Goal: Task Accomplishment & Management: Manage account settings

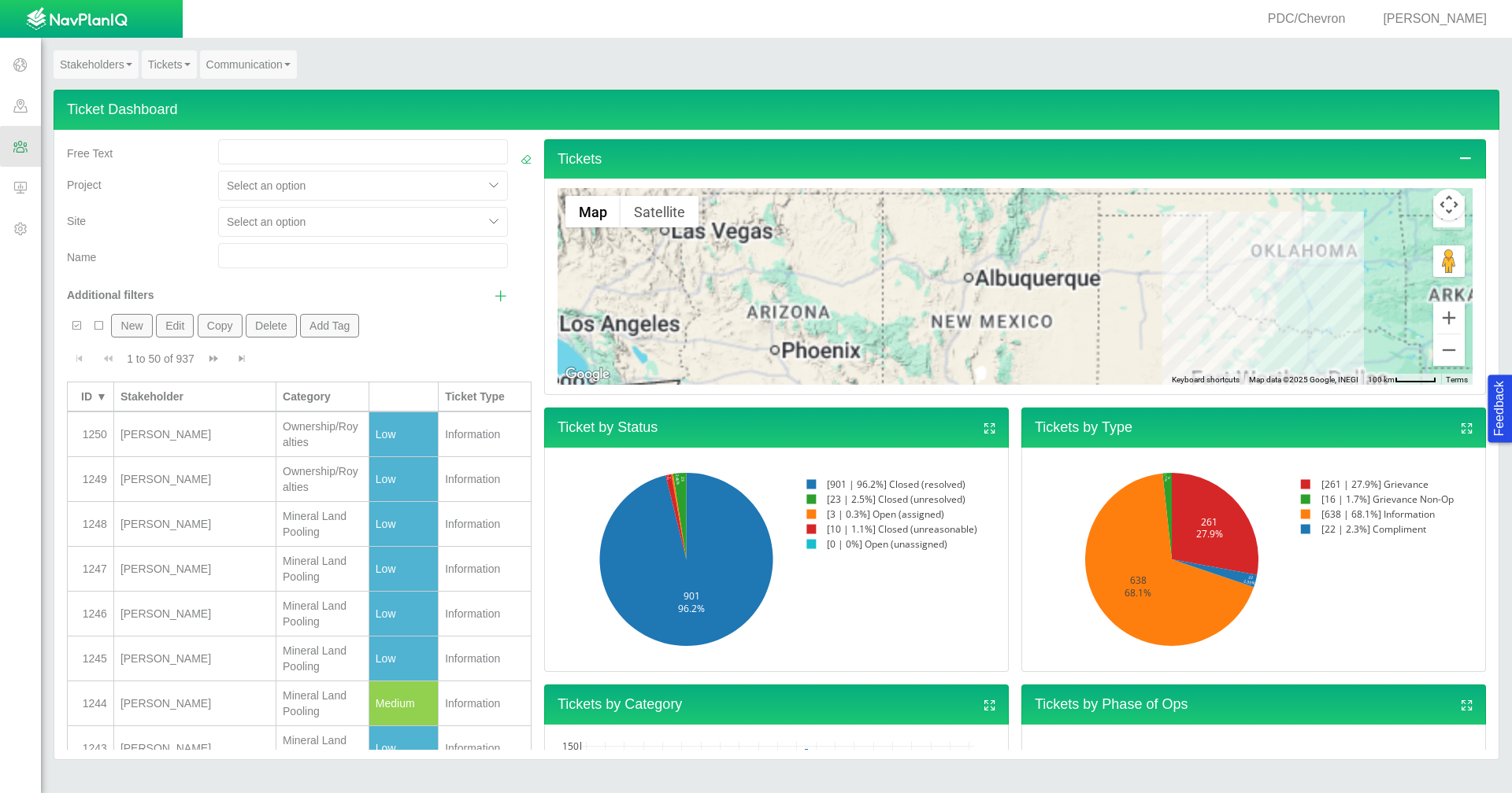
click at [1437, 25] on div "[PERSON_NAME]" at bounding box center [1434, 19] width 116 height 18
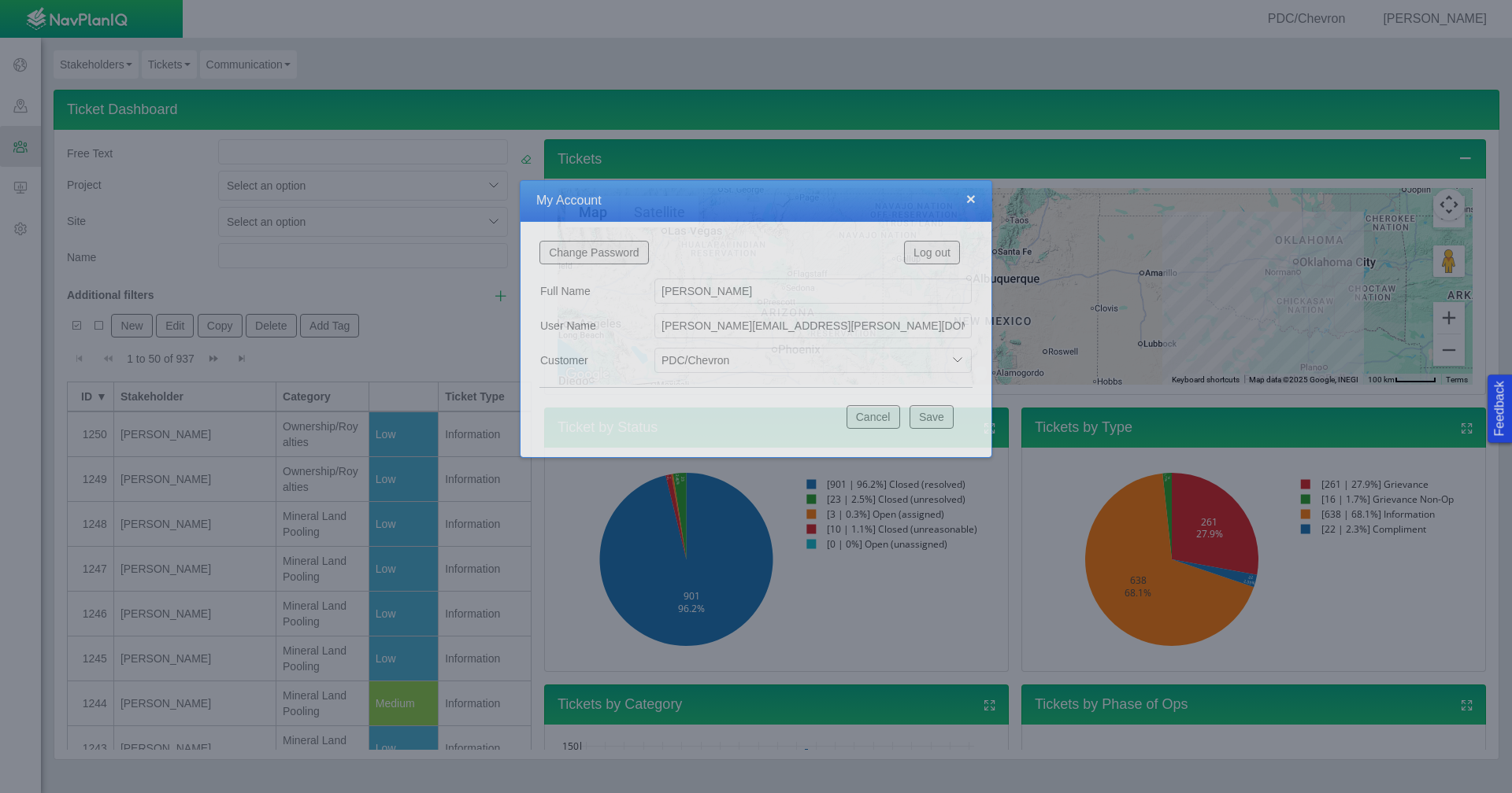
click at [1438, 20] on div at bounding box center [756, 396] width 1512 height 793
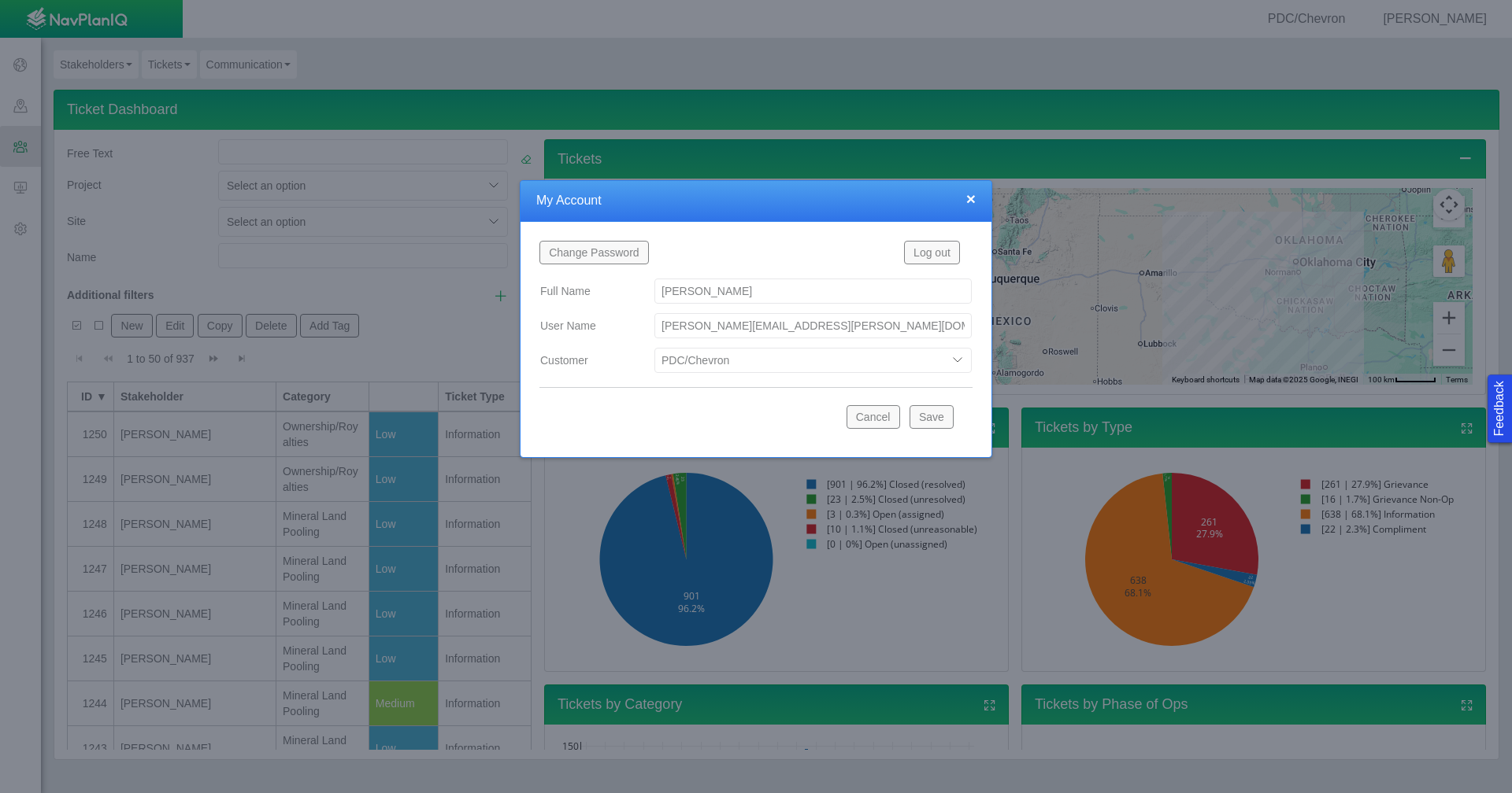
click at [960, 359] on select "Bison Blue Green Solutions Chevron Civitas Koloma Oxy PDC/Chevron Prairie OC Ur…" at bounding box center [812, 360] width 317 height 25
click at [654, 347] on select "Bison Blue Green Solutions Chevron Civitas Koloma Oxy PDC/Chevron Prairie OC Ur…" at bounding box center [812, 360] width 317 height 25
select select "42784196460071069"
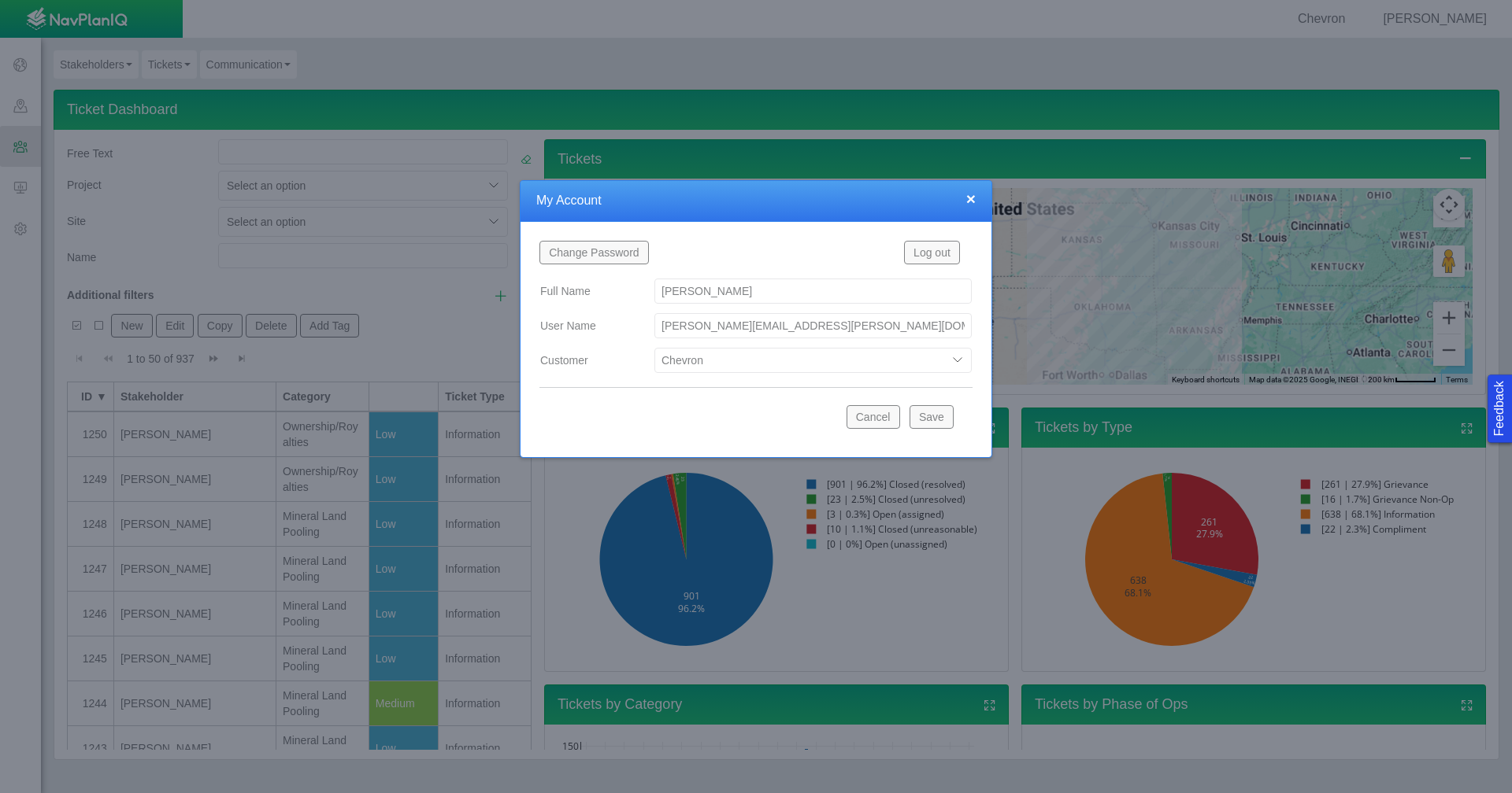
click at [935, 422] on button "Save" at bounding box center [931, 417] width 44 height 24
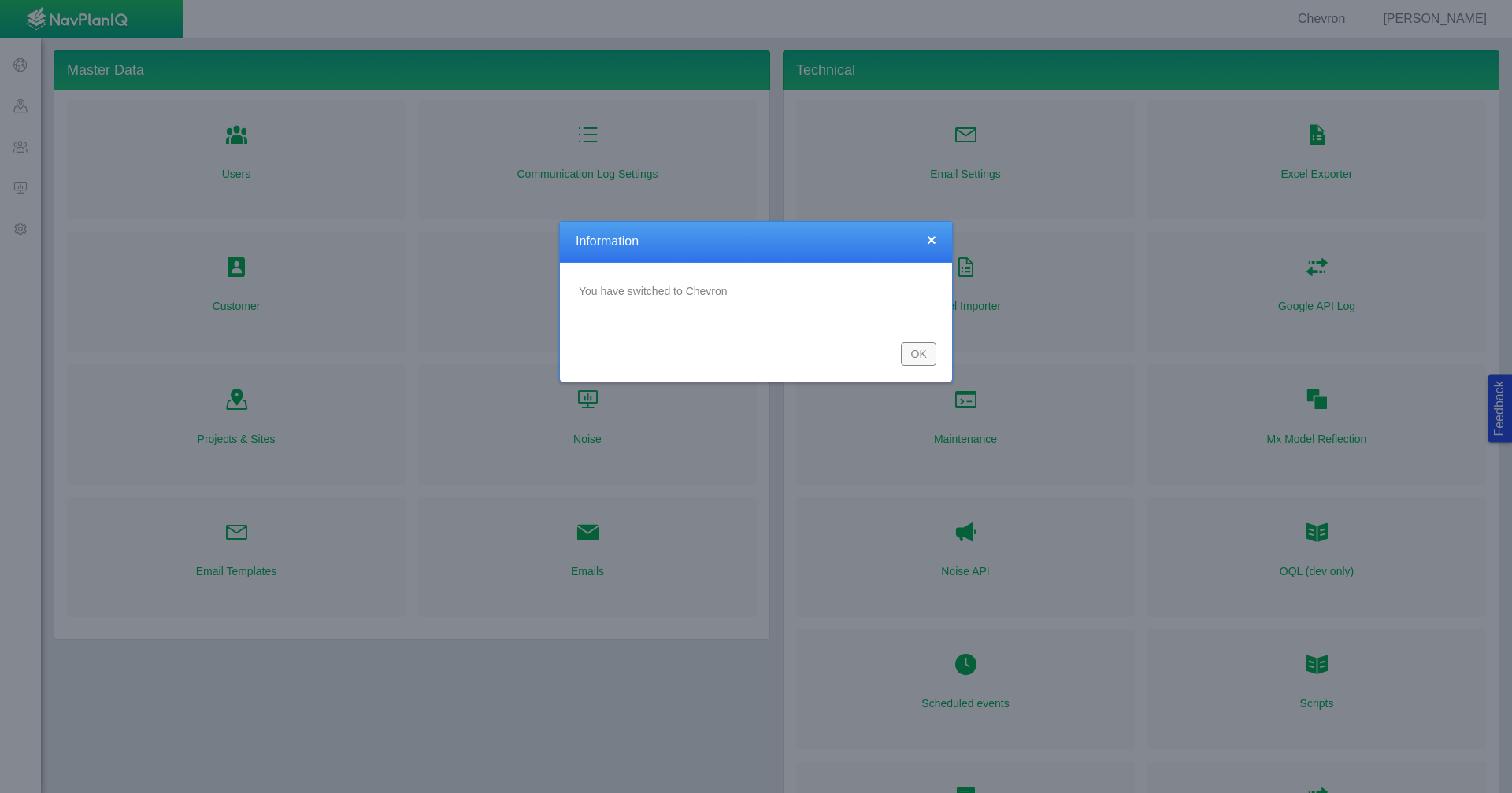
click at [926, 358] on button "OK" at bounding box center [918, 354] width 35 height 24
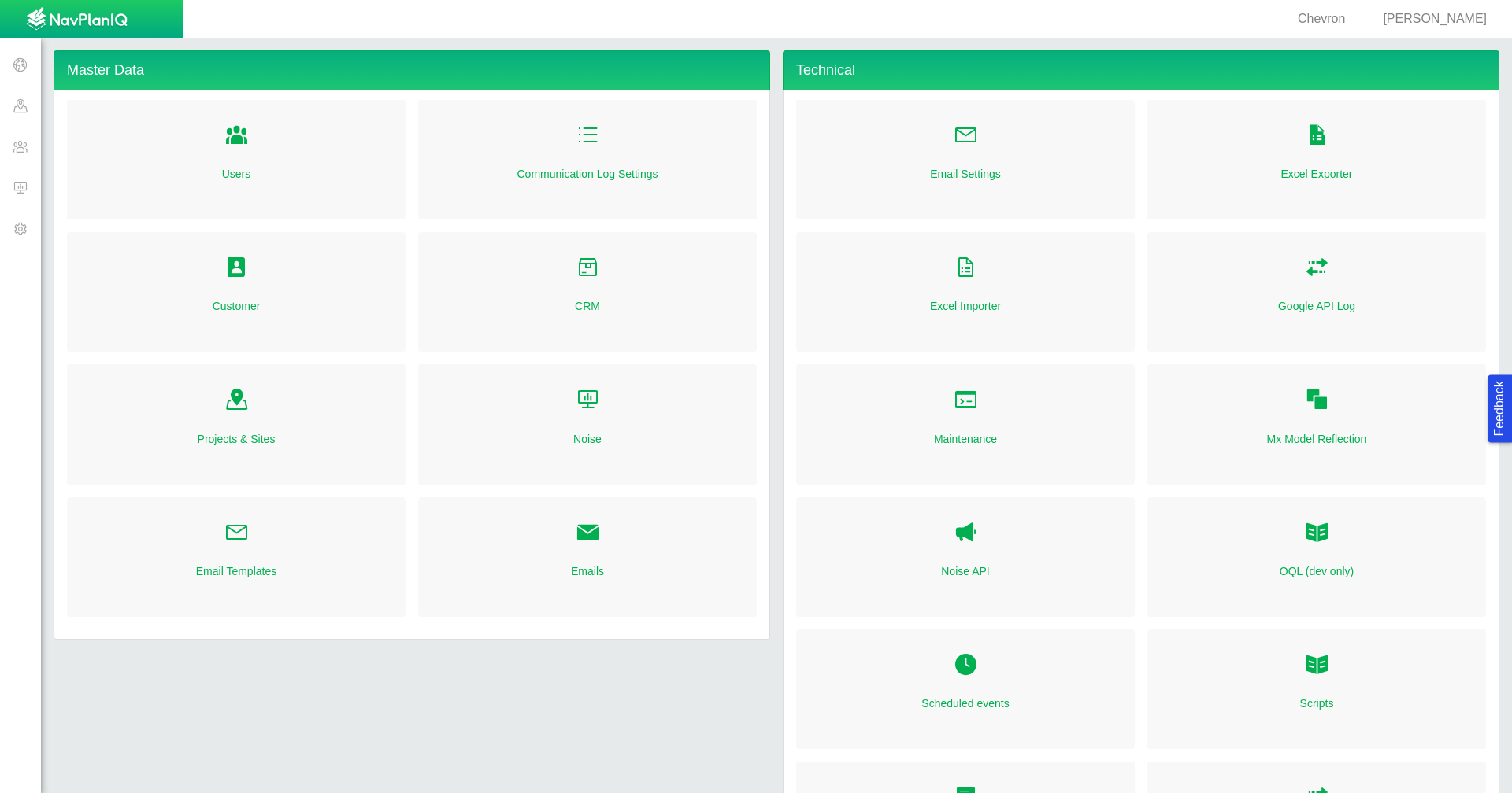
click at [25, 149] on span at bounding box center [20, 146] width 41 height 41
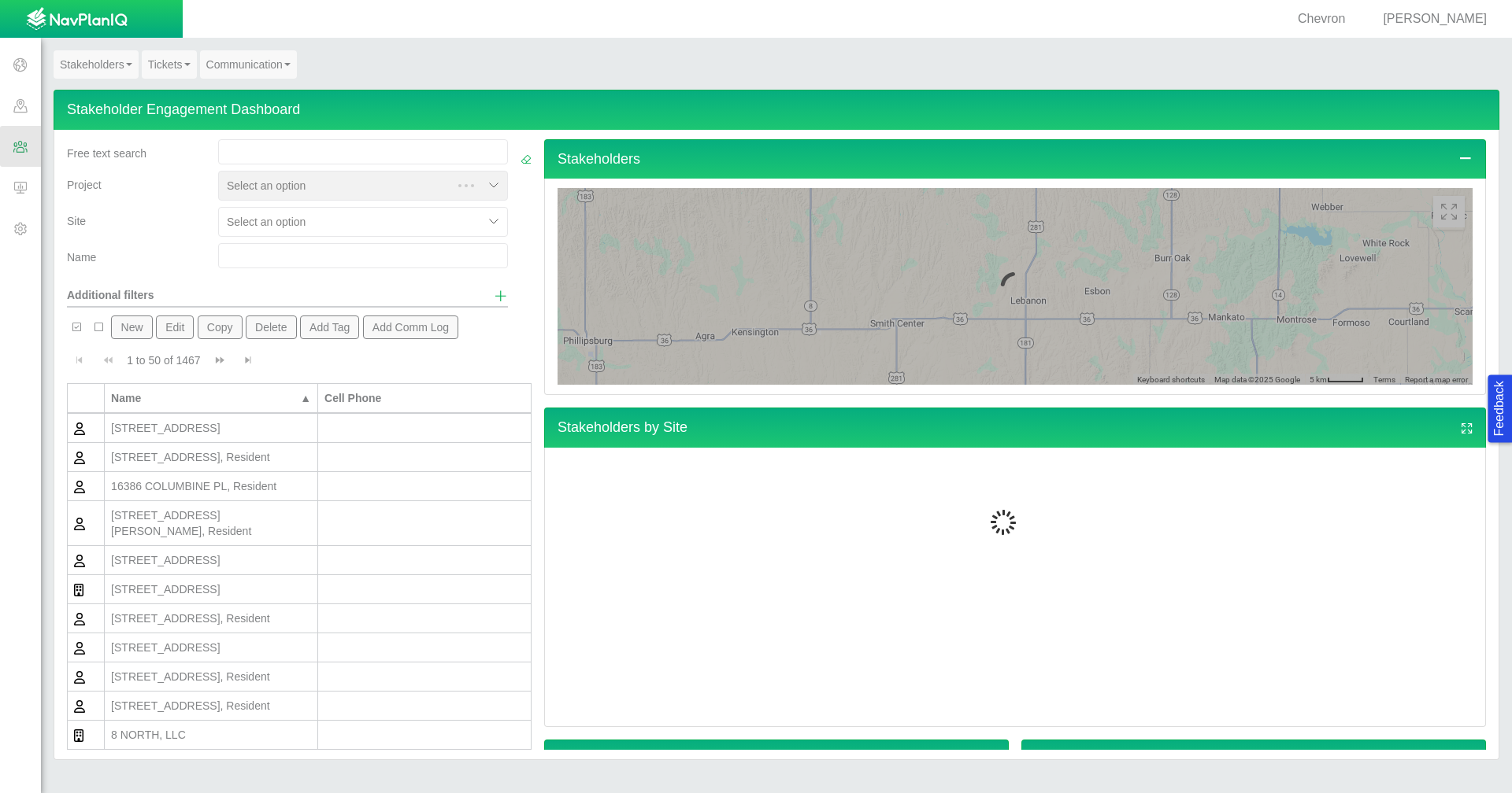
click at [169, 72] on link "Tickets" at bounding box center [169, 65] width 55 height 29
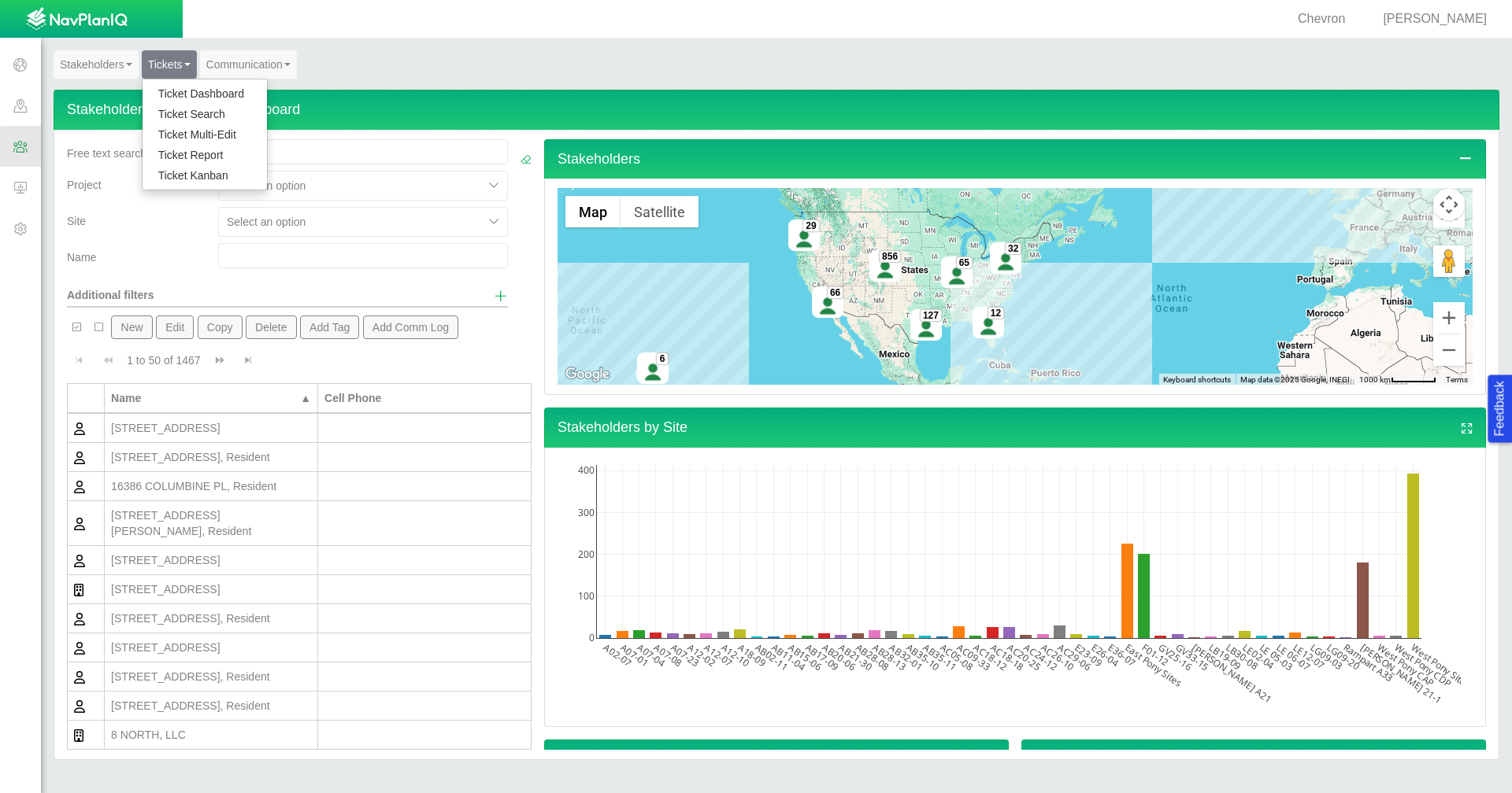
click at [169, 90] on link "Ticket Dashboard" at bounding box center [205, 93] width 125 height 20
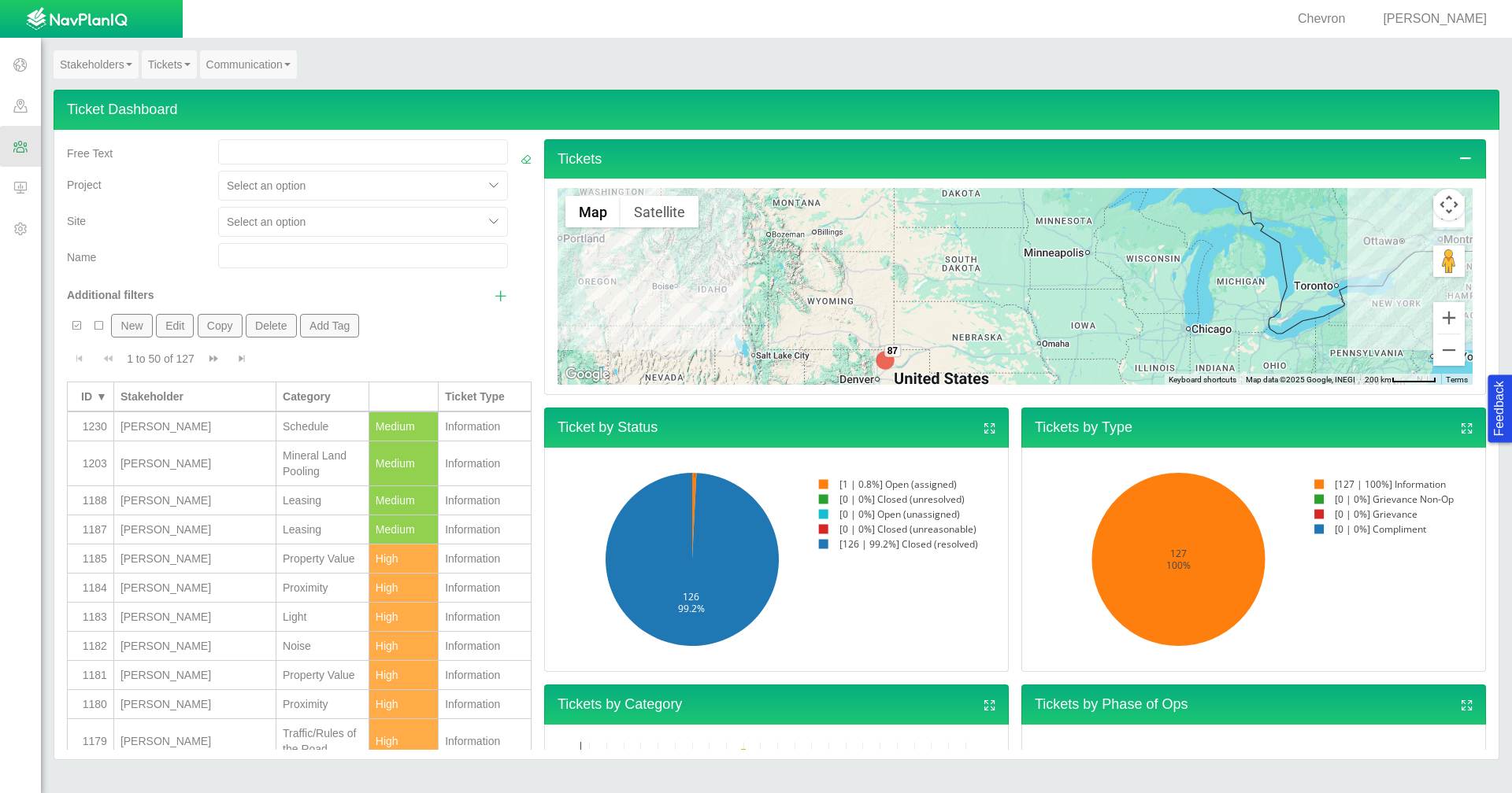
click at [183, 66] on link "Tickets" at bounding box center [169, 65] width 55 height 29
click at [172, 244] on div "Name" at bounding box center [136, 254] width 139 height 22
click at [484, 221] on div at bounding box center [495, 222] width 24 height 24
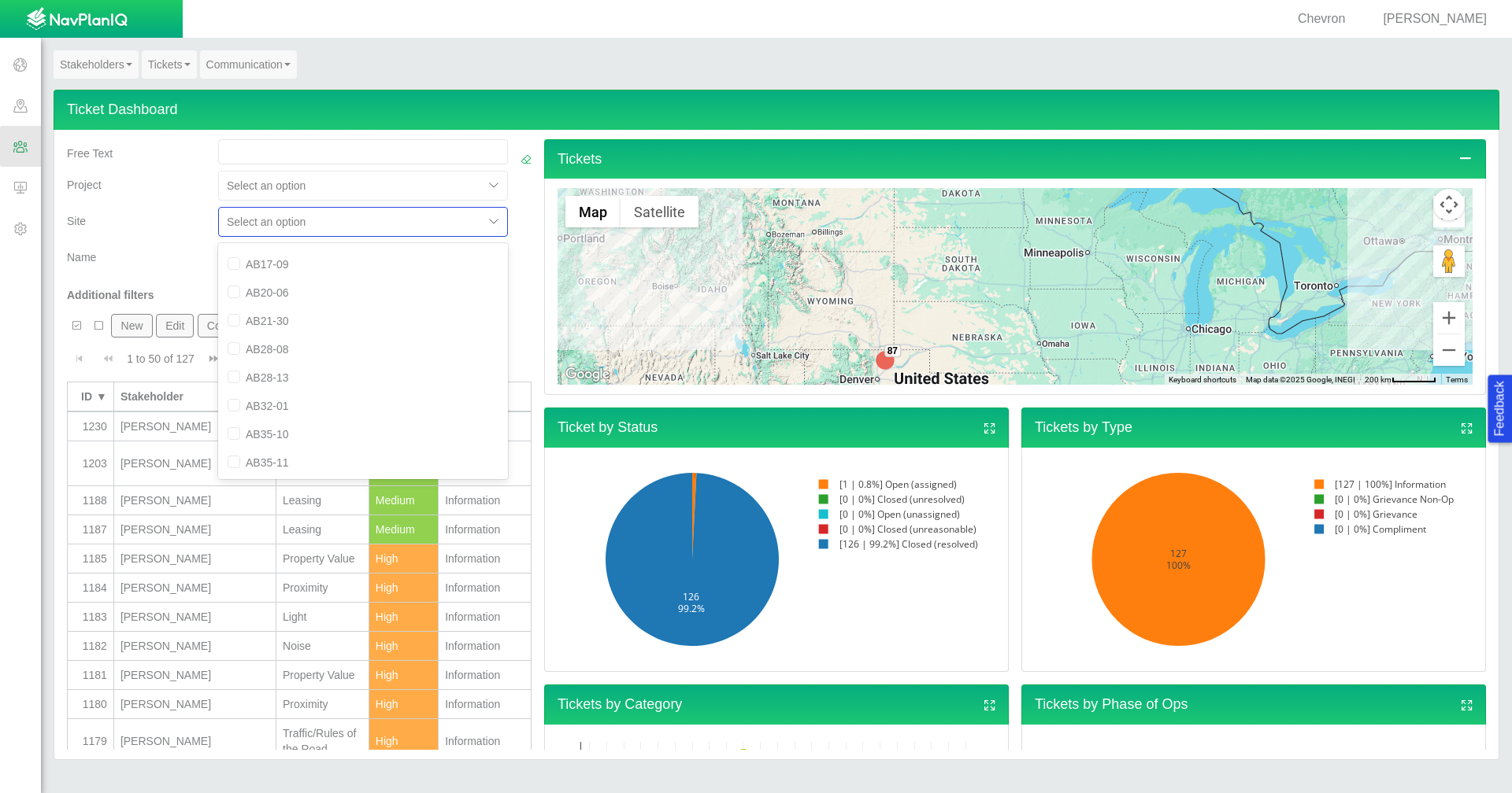
scroll to position [291, 0]
click at [362, 388] on div "AB28-08" at bounding box center [363, 394] width 289 height 29
checkbox input "true"
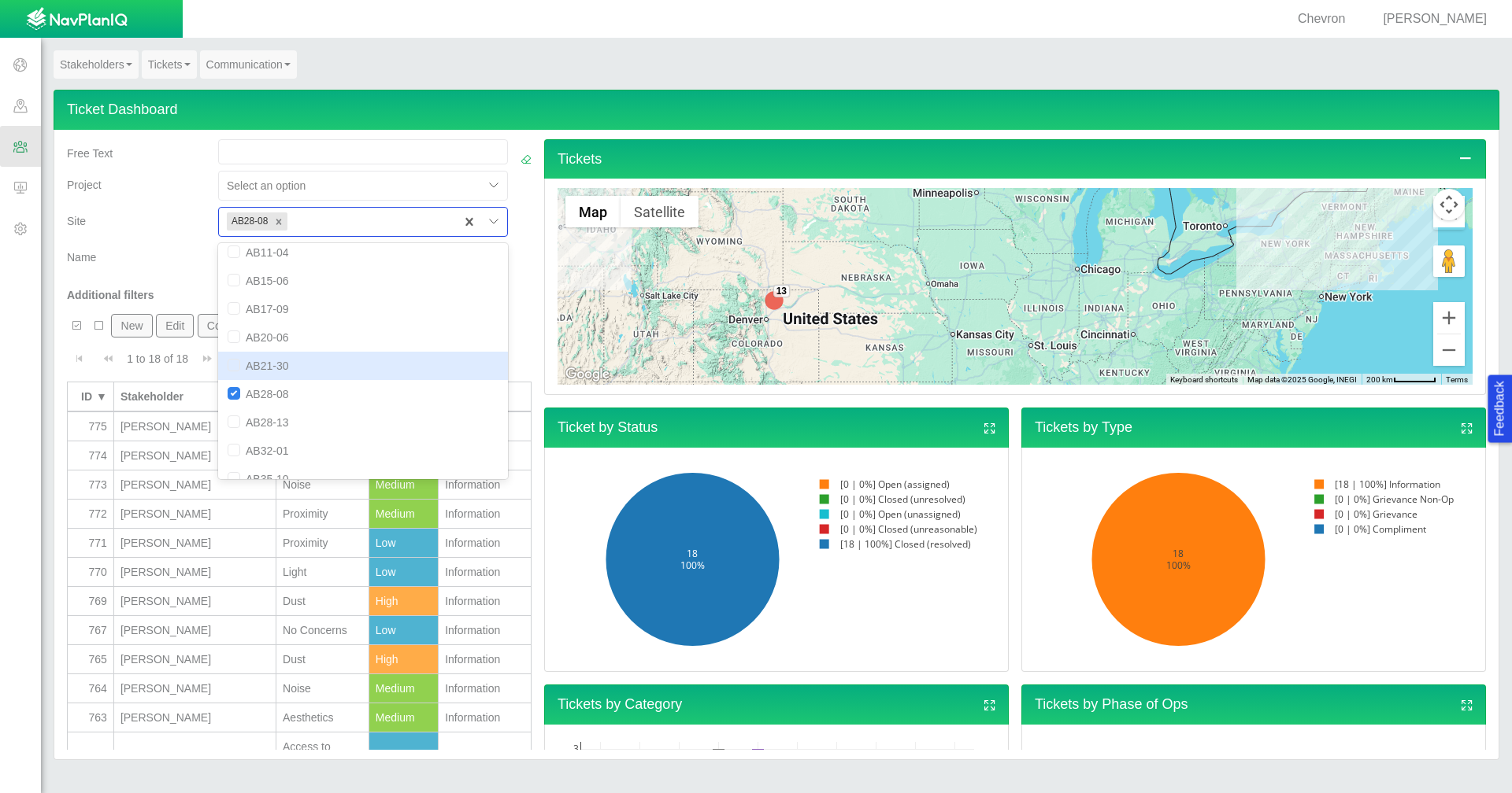
click at [158, 244] on div "Name" at bounding box center [136, 254] width 139 height 22
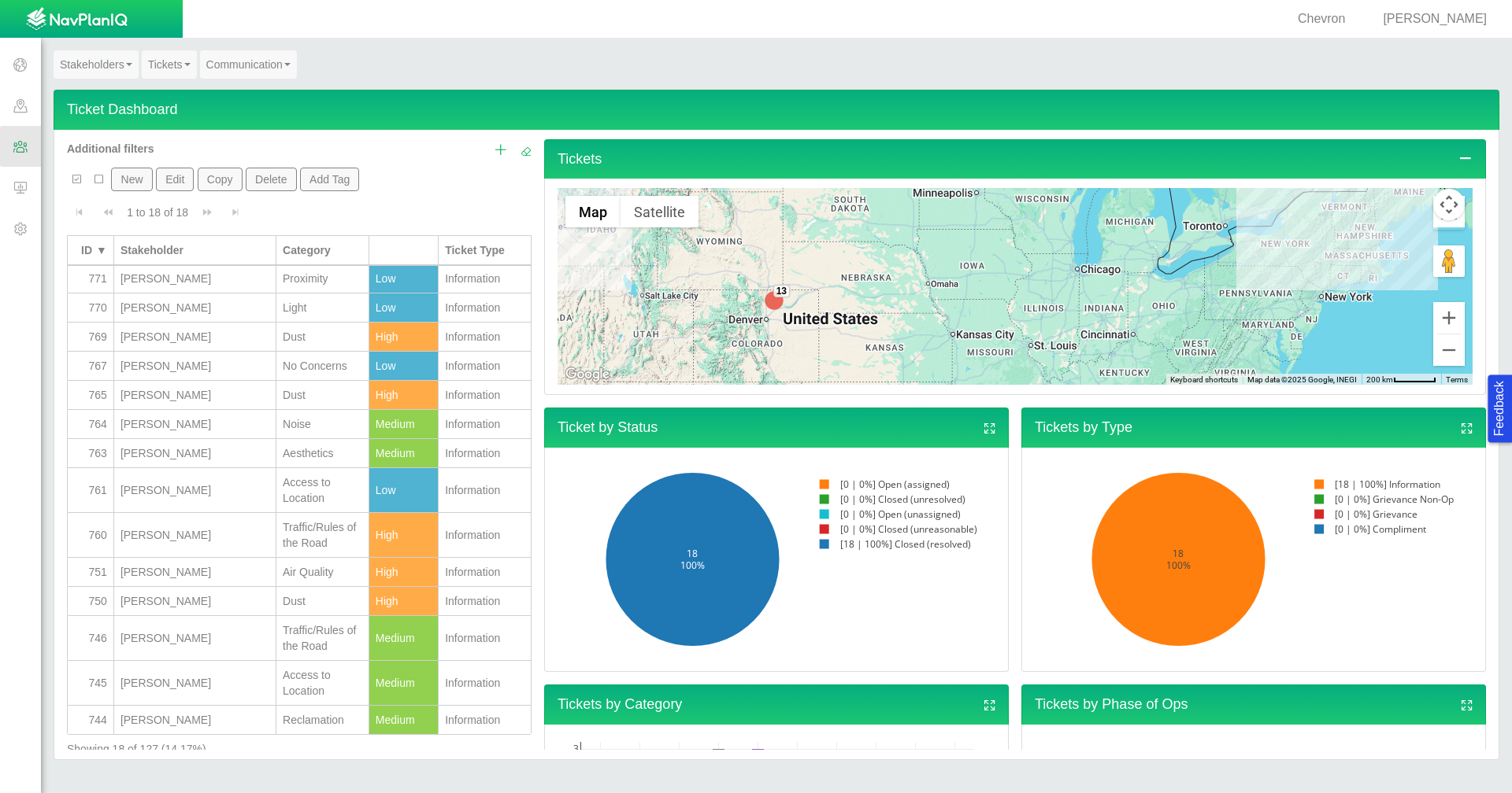
scroll to position [153, 0]
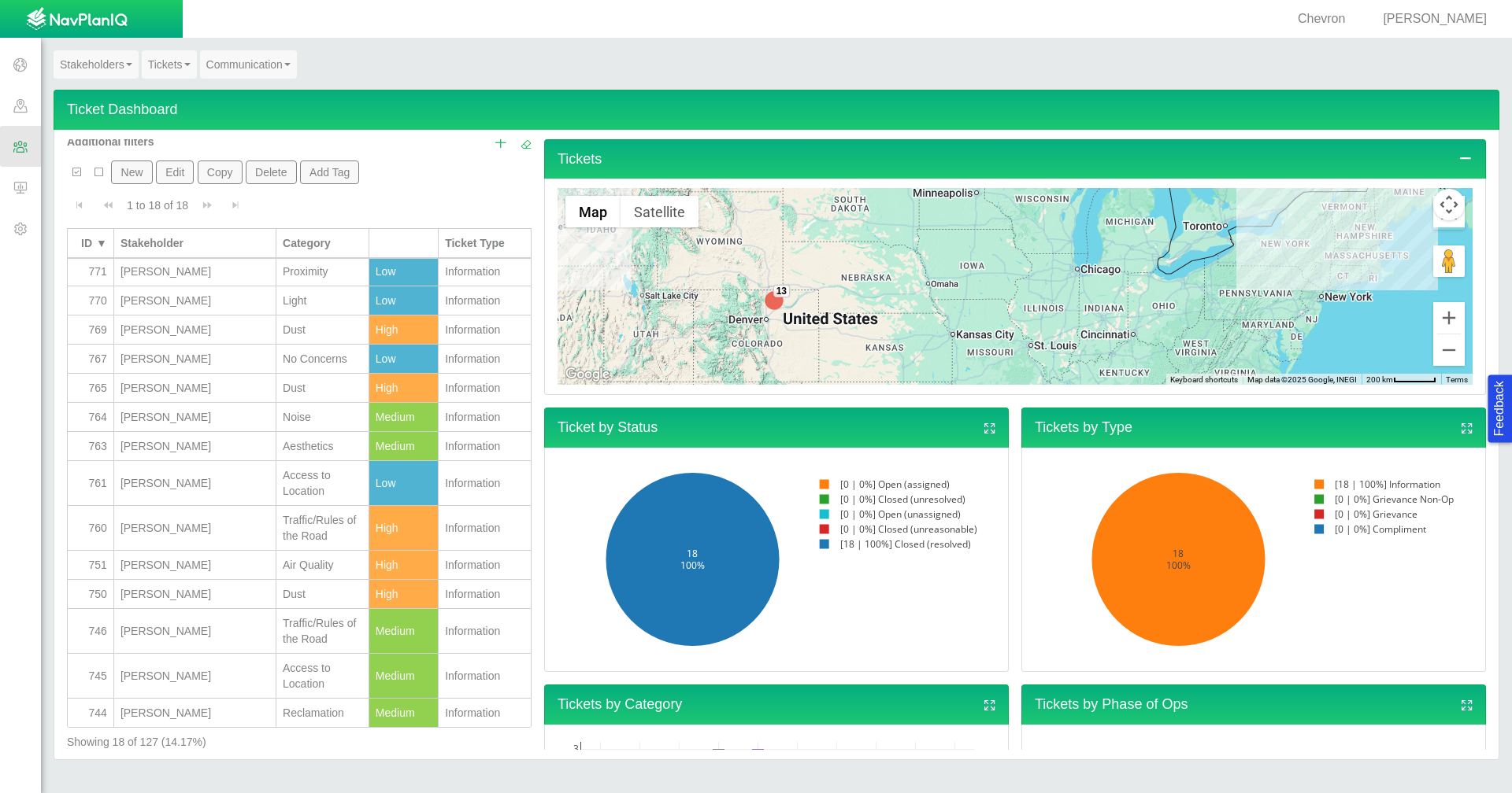
click at [227, 677] on div "HEALY, KAREN" at bounding box center [195, 676] width 149 height 16
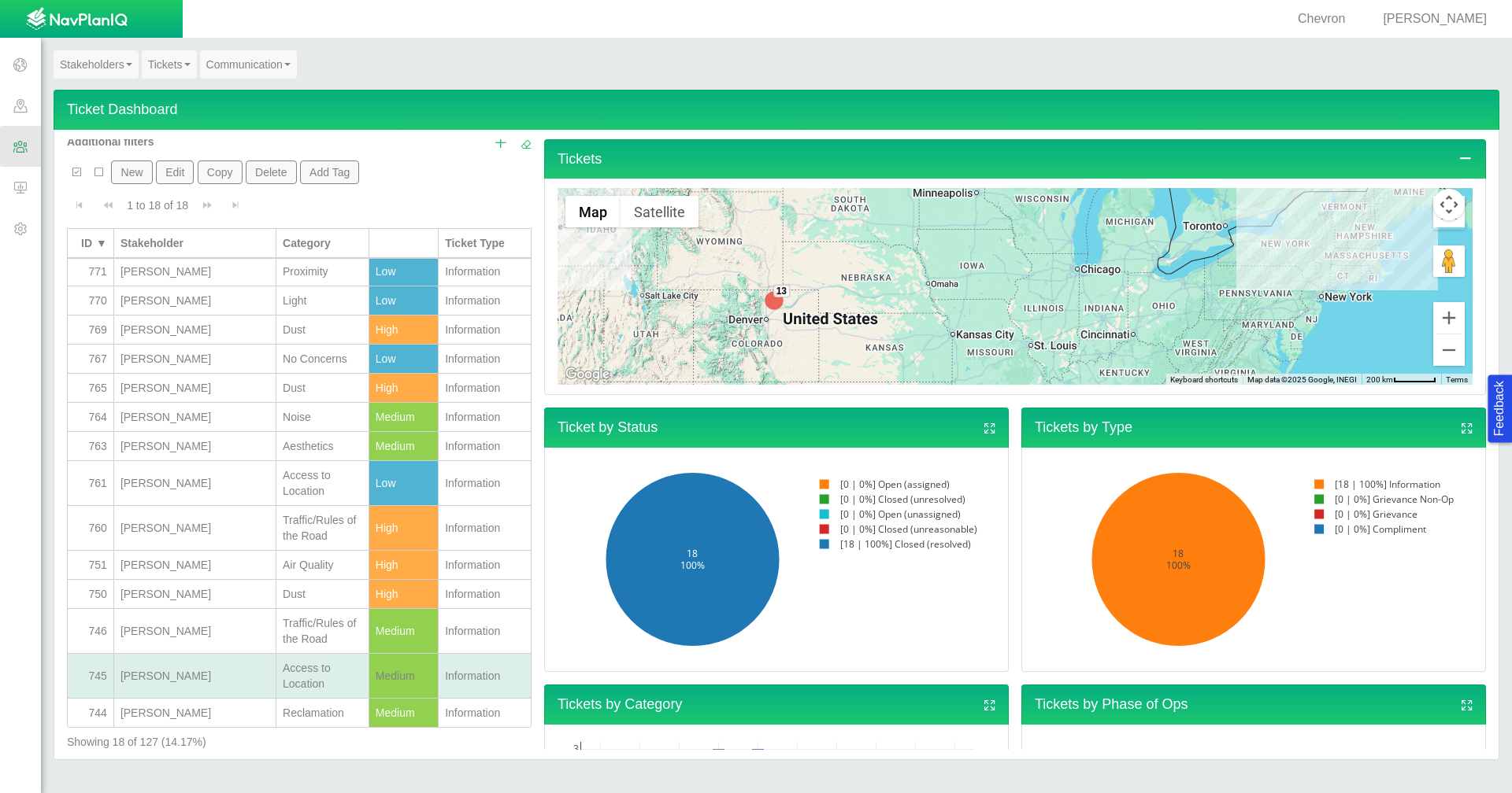
click at [227, 677] on div "HEALY, KAREN" at bounding box center [195, 676] width 149 height 16
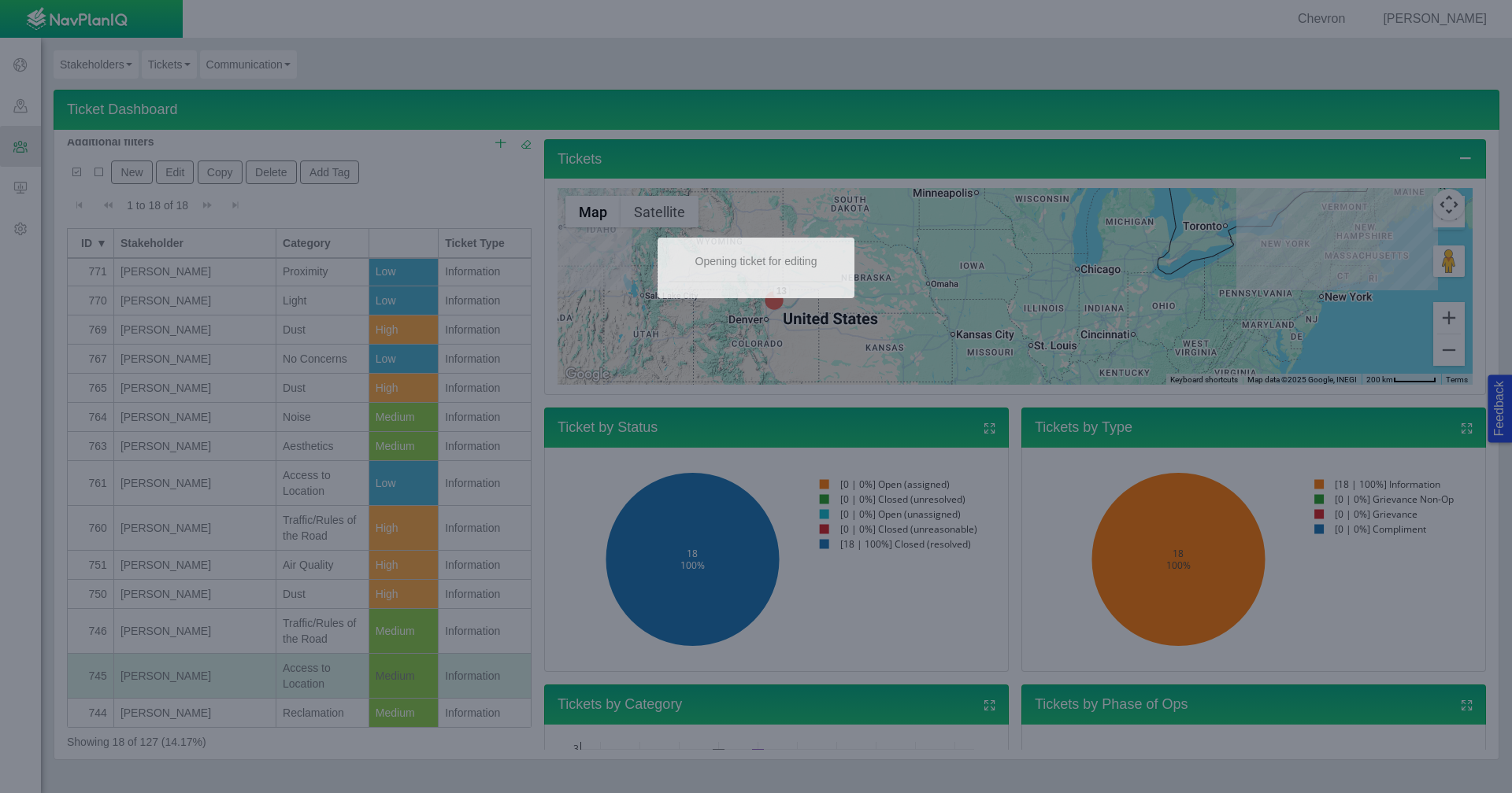
select select "Medium"
type input "HEALY, KAREN"
select select "149744687610123341"
select select "150870587516966190"
select select "31806672368370305"
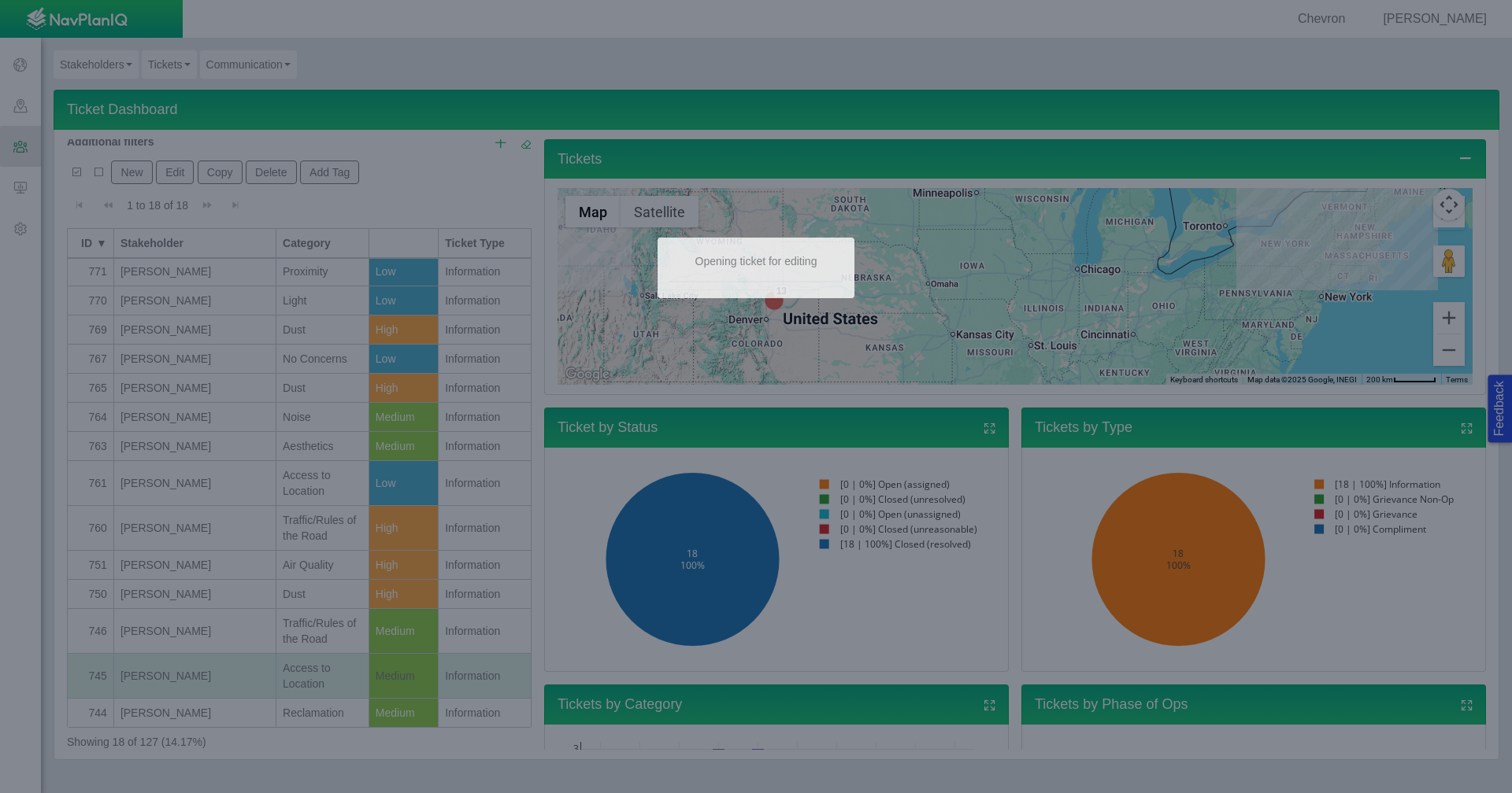
select select "92605267337844306"
type input "AB28-08"
select select "81909218222843200"
select select "155092712167574558"
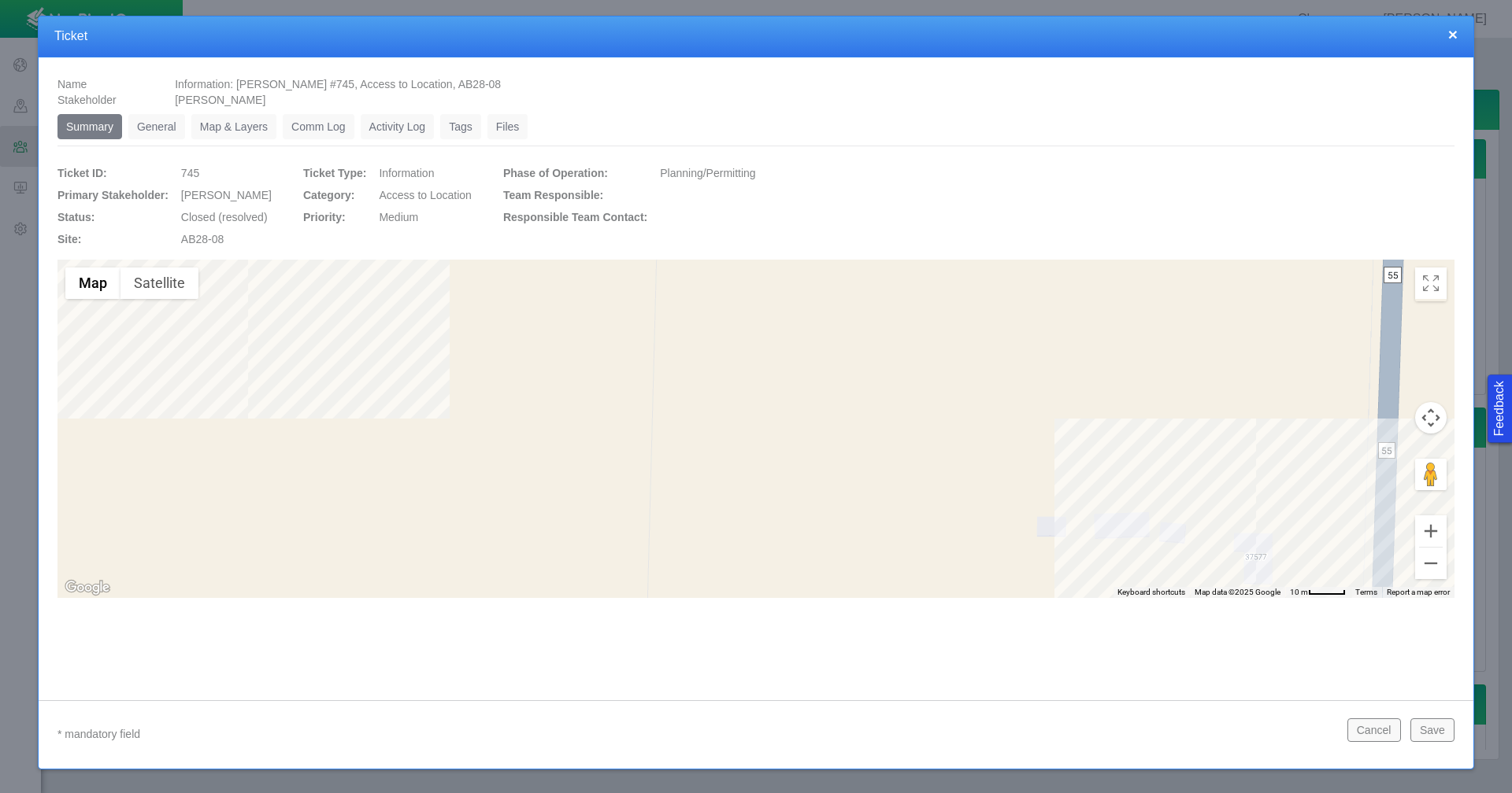
click at [153, 125] on link "General" at bounding box center [157, 127] width 57 height 25
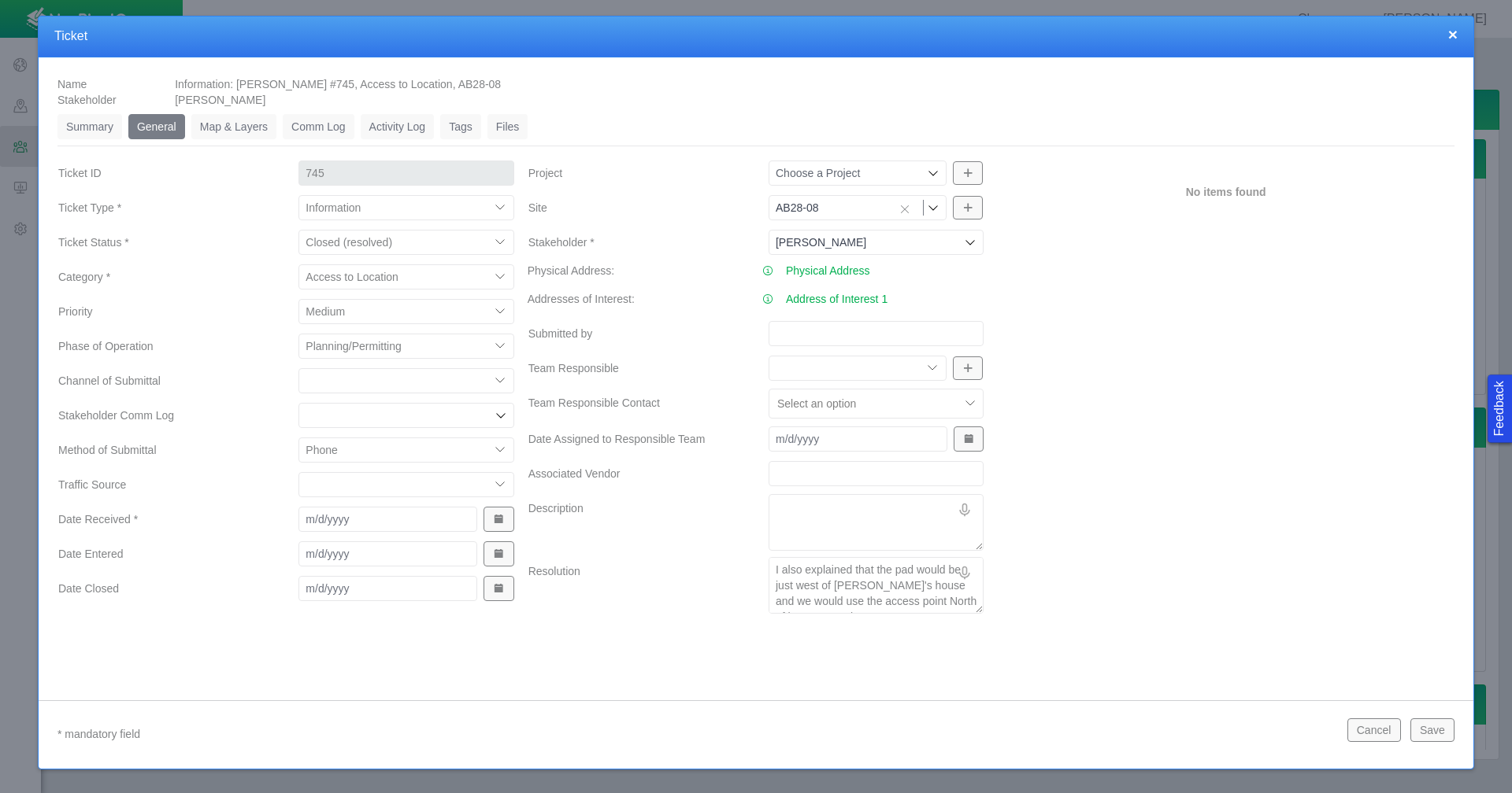
scroll to position [16, 0]
type textarea "x"
click at [1454, 33] on button "×" at bounding box center [1453, 33] width 10 height 16
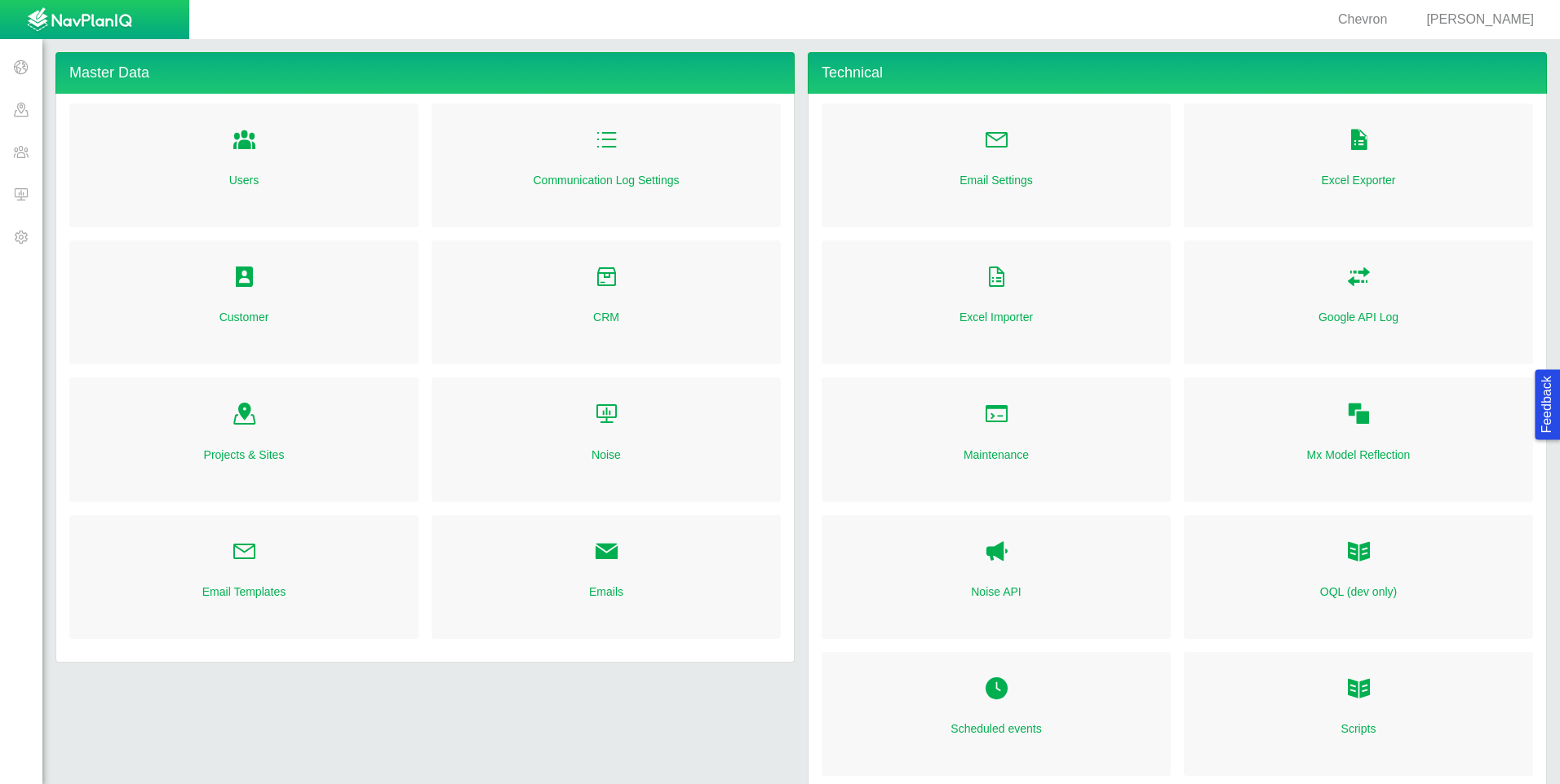
click at [1515, 19] on span "[PERSON_NAME]" at bounding box center [1479, 19] width 108 height 14
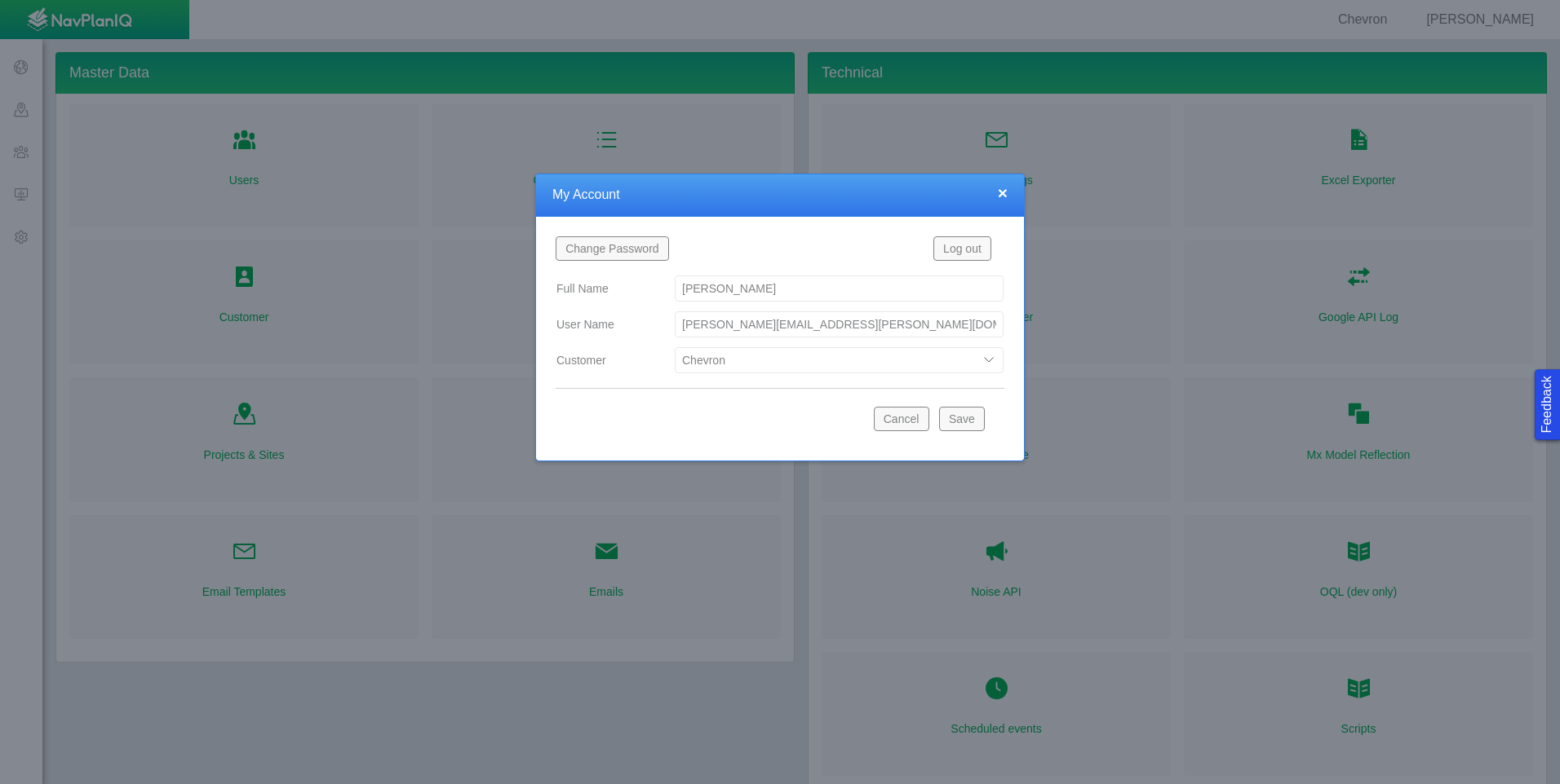
click at [995, 361] on select "Bison Blue Green Solutions Chevron Civitas Koloma Oxy PDC/Chevron Prairie OC Ur…" at bounding box center [839, 360] width 329 height 26
click at [675, 347] on select "Bison Blue Green Solutions Chevron Civitas Koloma Oxy PDC/Chevron Prairie OC Ur…" at bounding box center [839, 360] width 329 height 26
select select "42784196460033009"
click at [961, 417] on button "Save" at bounding box center [962, 419] width 45 height 25
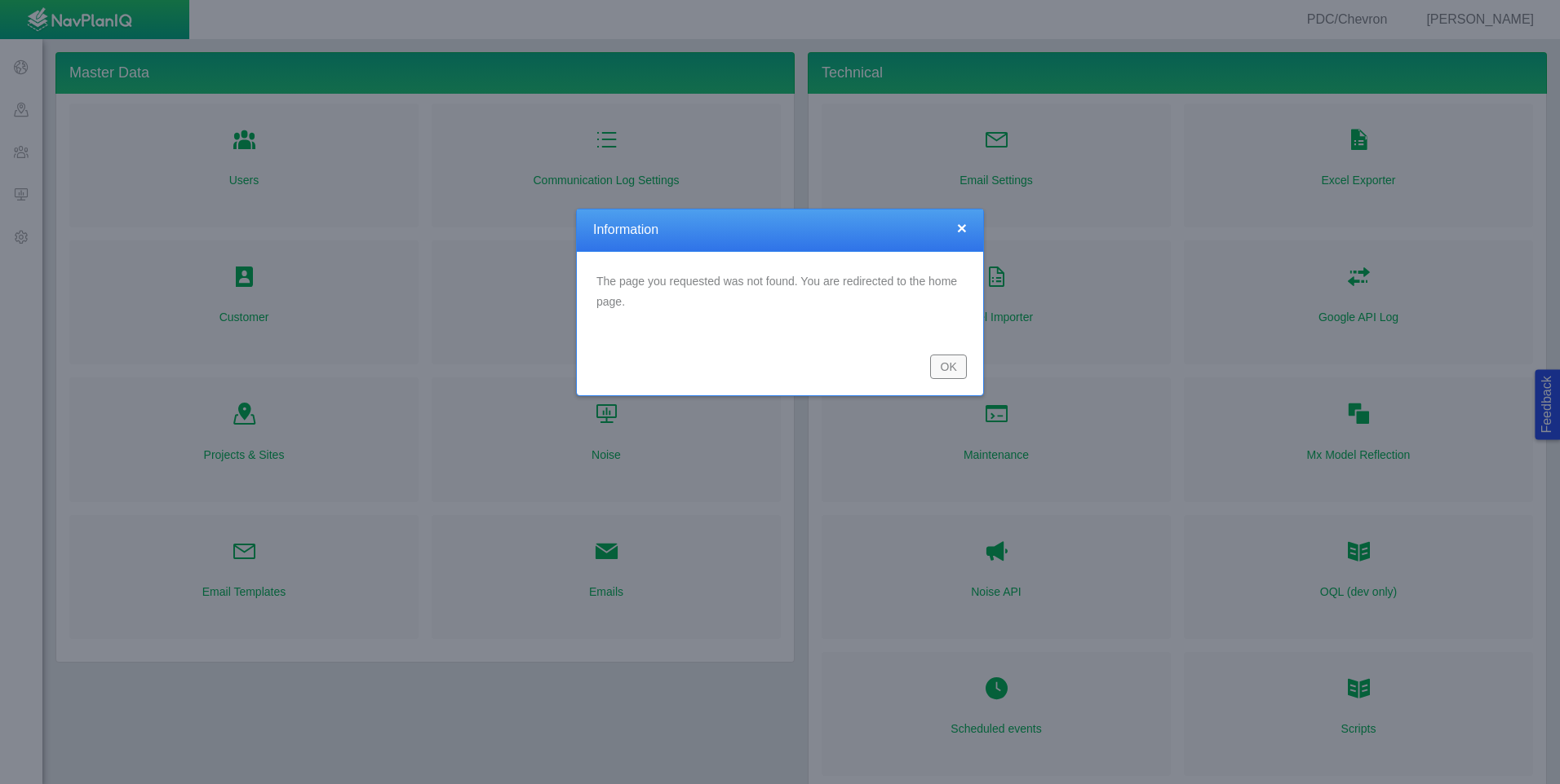
click at [938, 360] on button "OK" at bounding box center [948, 367] width 37 height 25
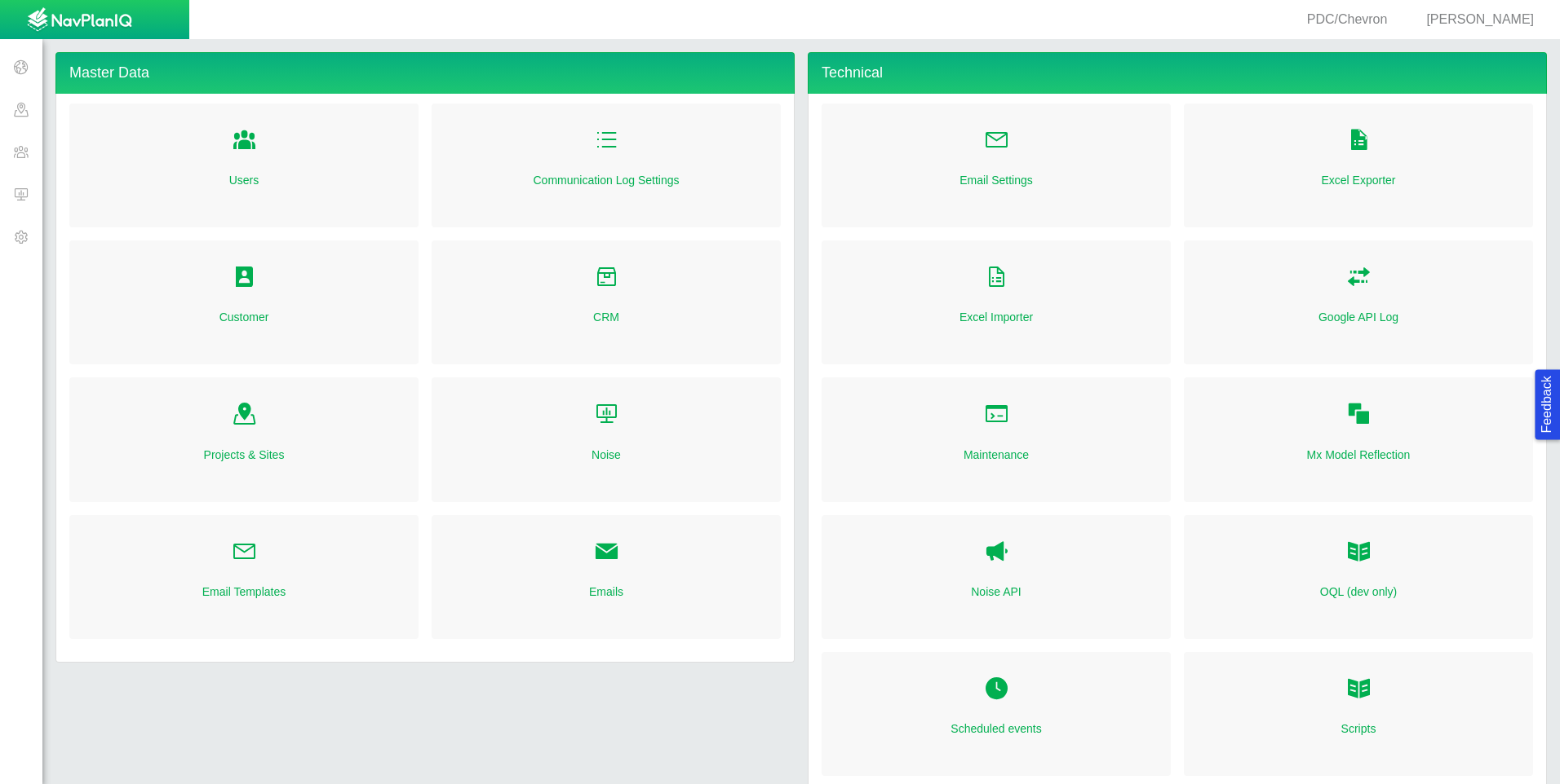
click at [26, 153] on span at bounding box center [21, 151] width 42 height 42
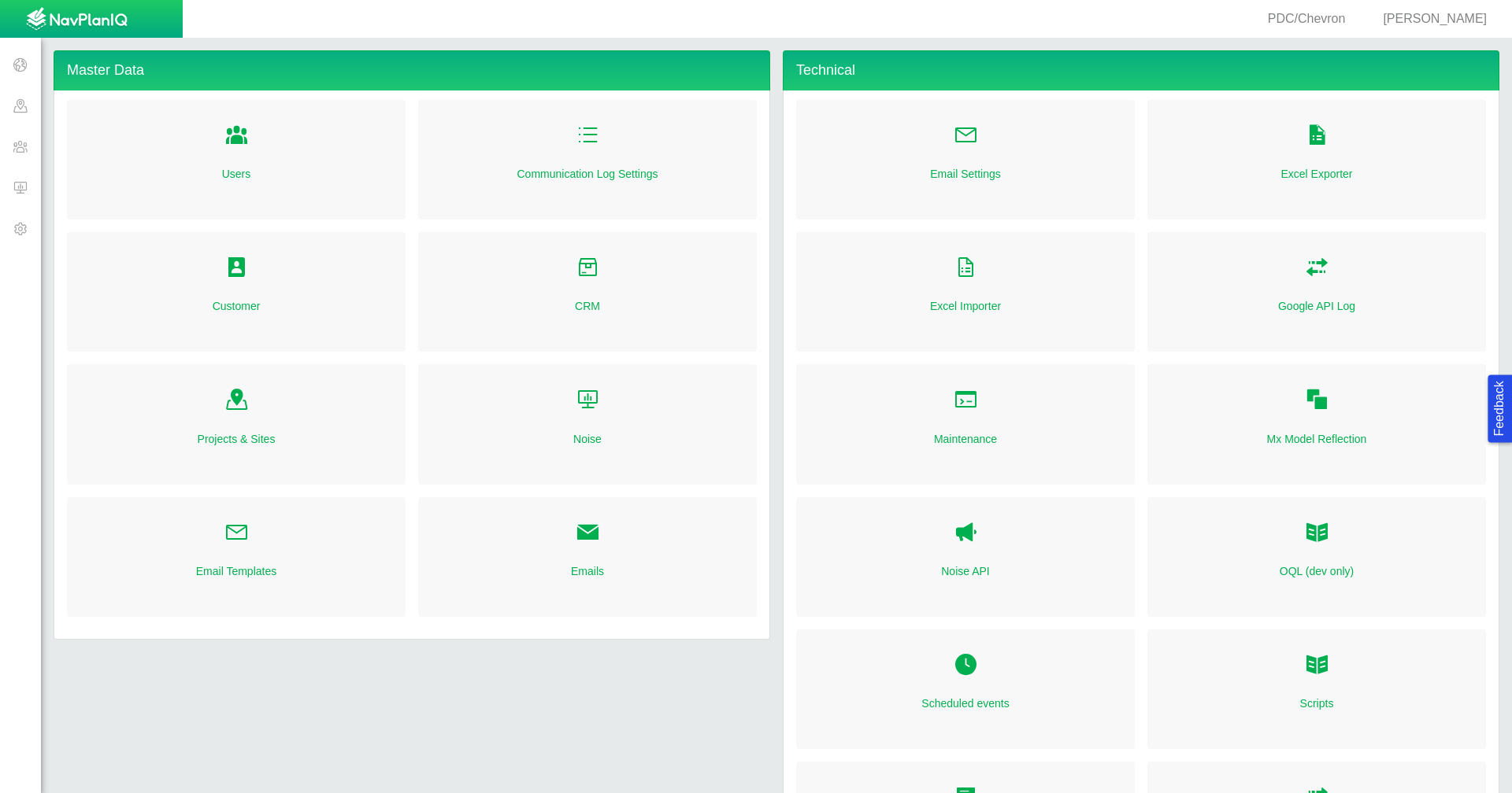
click at [1462, 21] on span "[PERSON_NAME]" at bounding box center [1434, 18] width 104 height 13
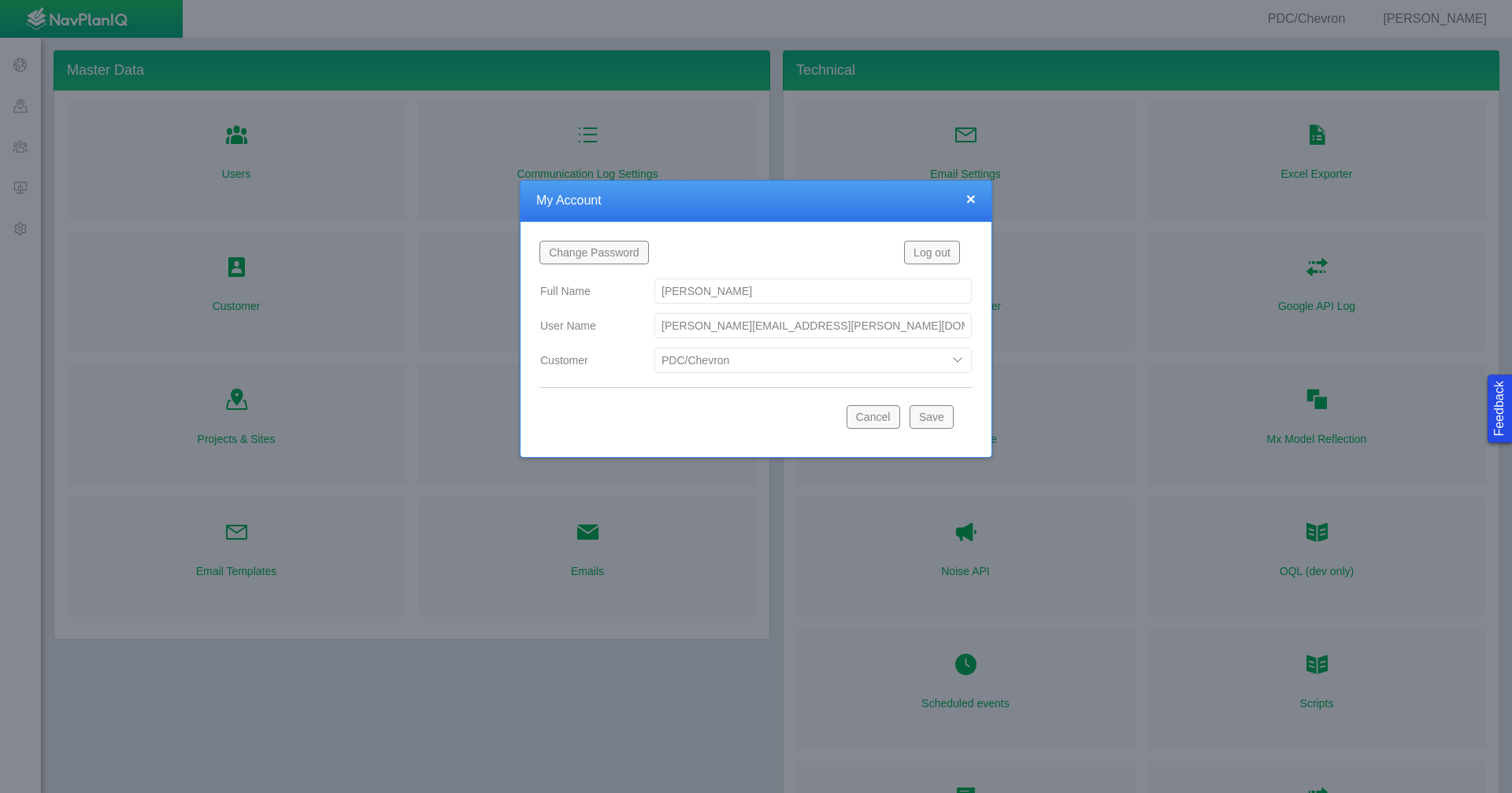
click at [957, 359] on select "Bison Blue Green Solutions Chevron Civitas Koloma Oxy PDC/Chevron Prairie OC Ur…" at bounding box center [812, 360] width 317 height 25
click at [654, 347] on select "Bison Blue Green Solutions Chevron Civitas Koloma Oxy PDC/Chevron Prairie OC Ur…" at bounding box center [812, 360] width 317 height 25
select select "42784196460071069"
click at [943, 416] on button "Save" at bounding box center [931, 417] width 44 height 24
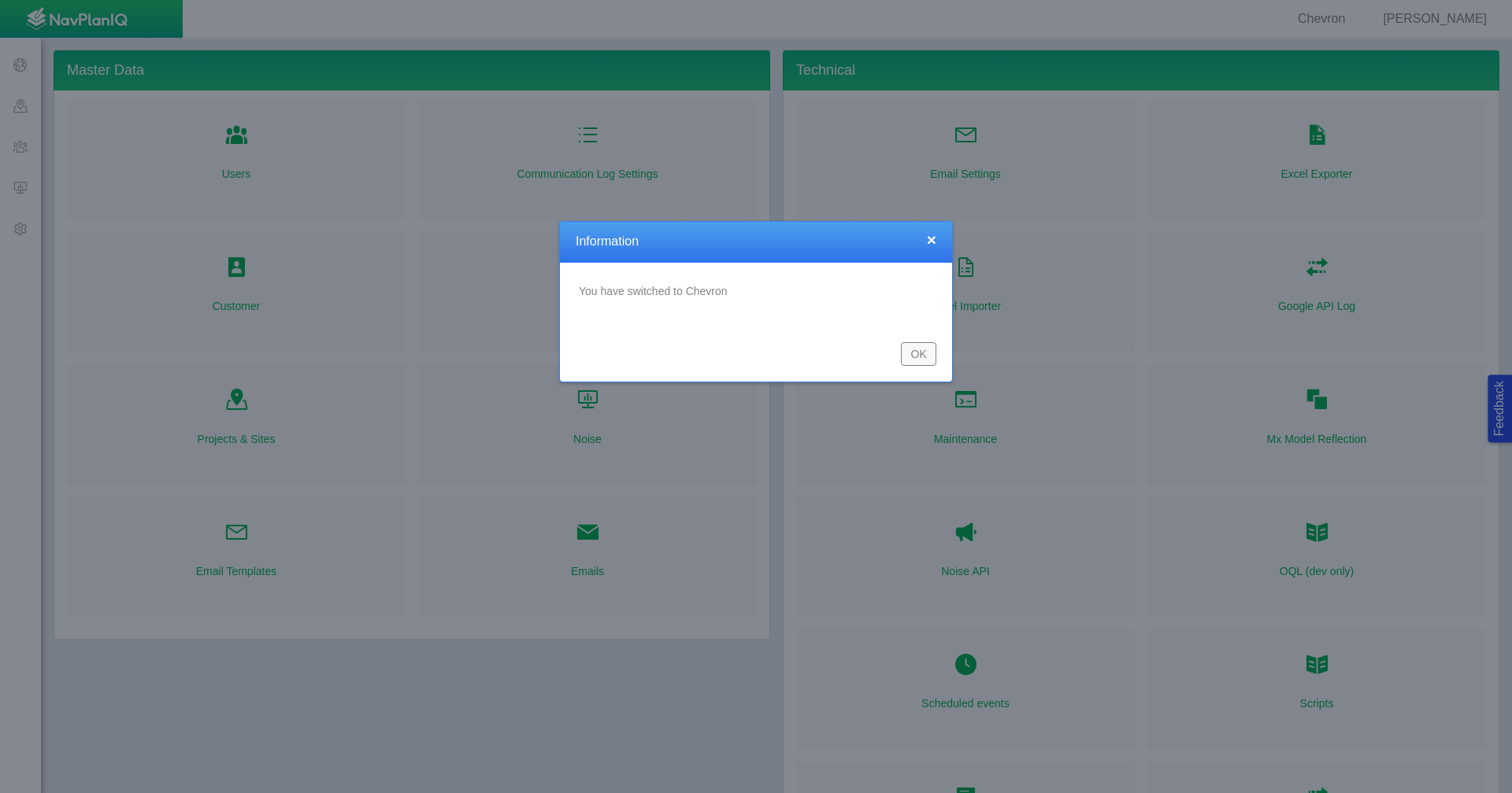
click at [930, 352] on button "OK" at bounding box center [918, 354] width 35 height 24
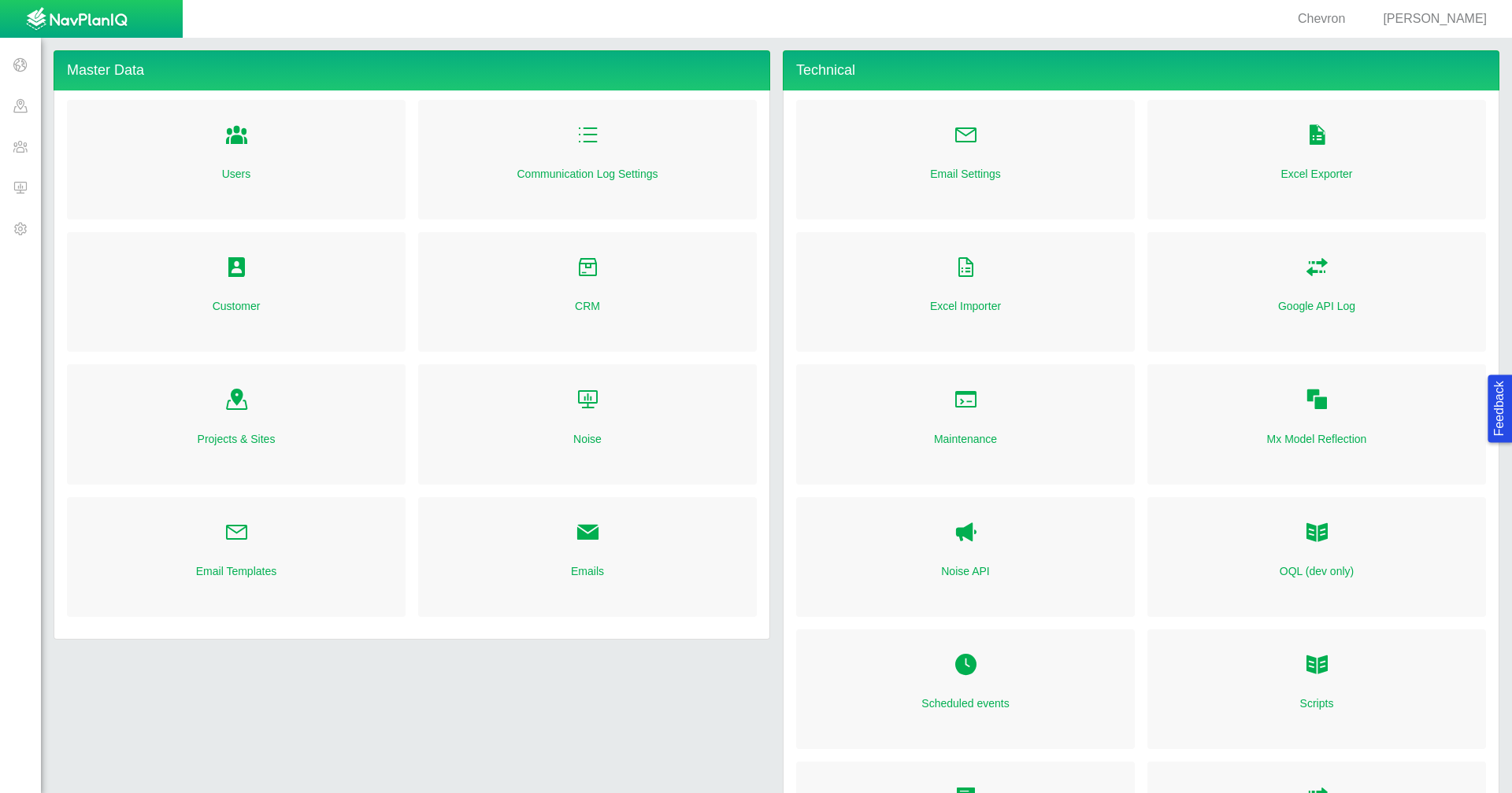
click at [21, 155] on span at bounding box center [20, 146] width 41 height 41
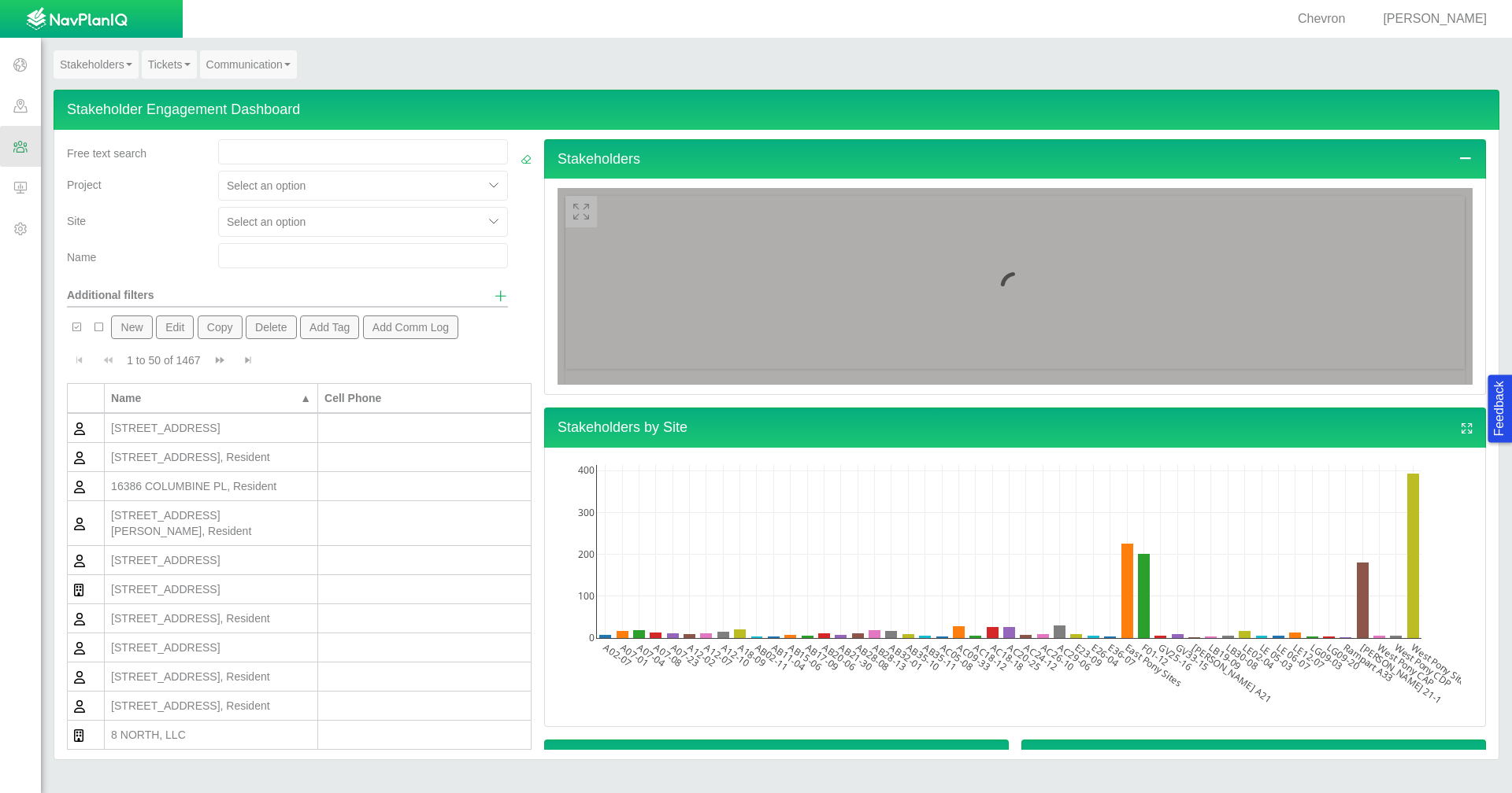
click at [173, 58] on link "Tickets" at bounding box center [169, 65] width 55 height 29
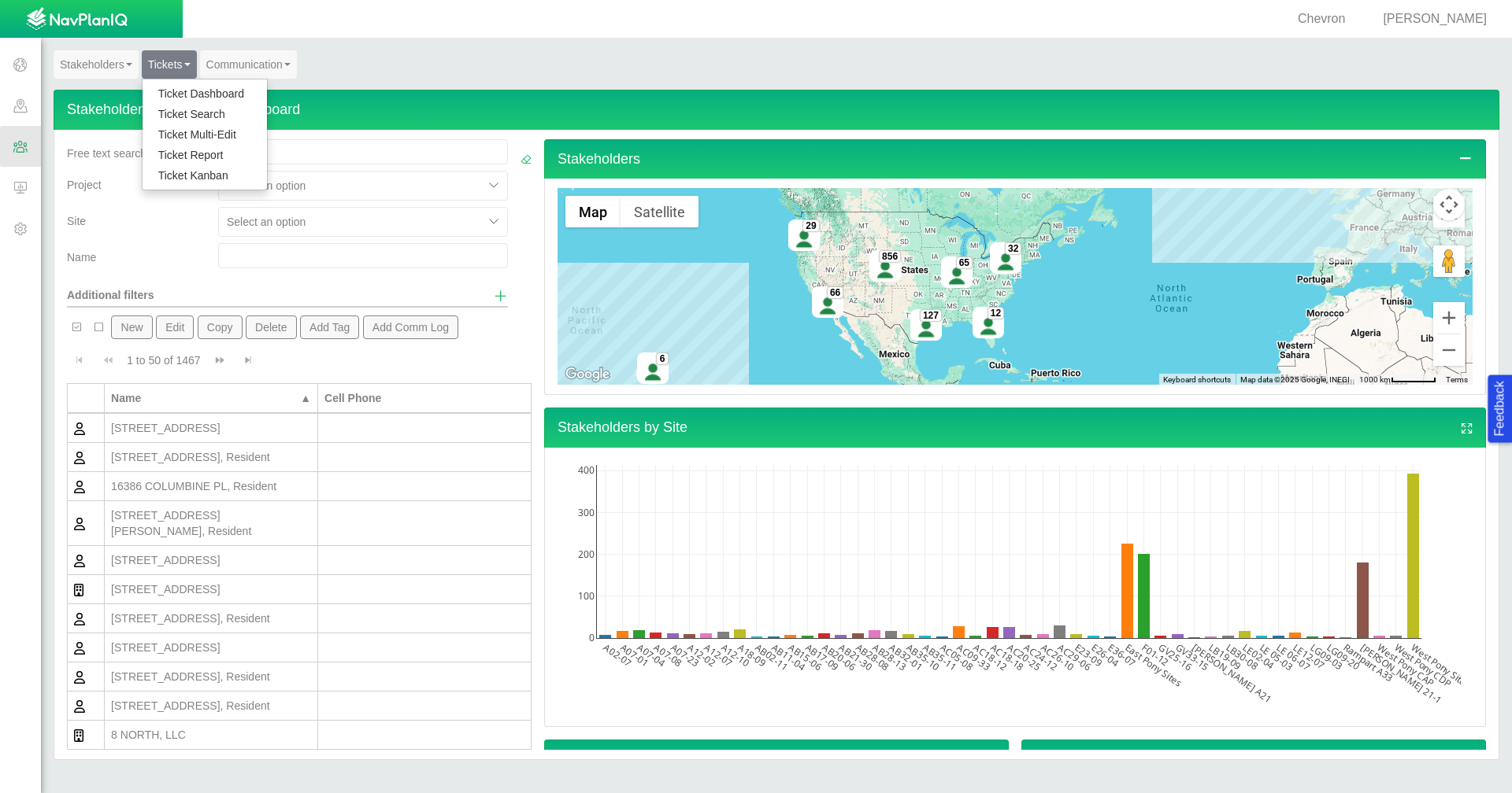
click at [193, 87] on link "Ticket Dashboard" at bounding box center [205, 93] width 125 height 20
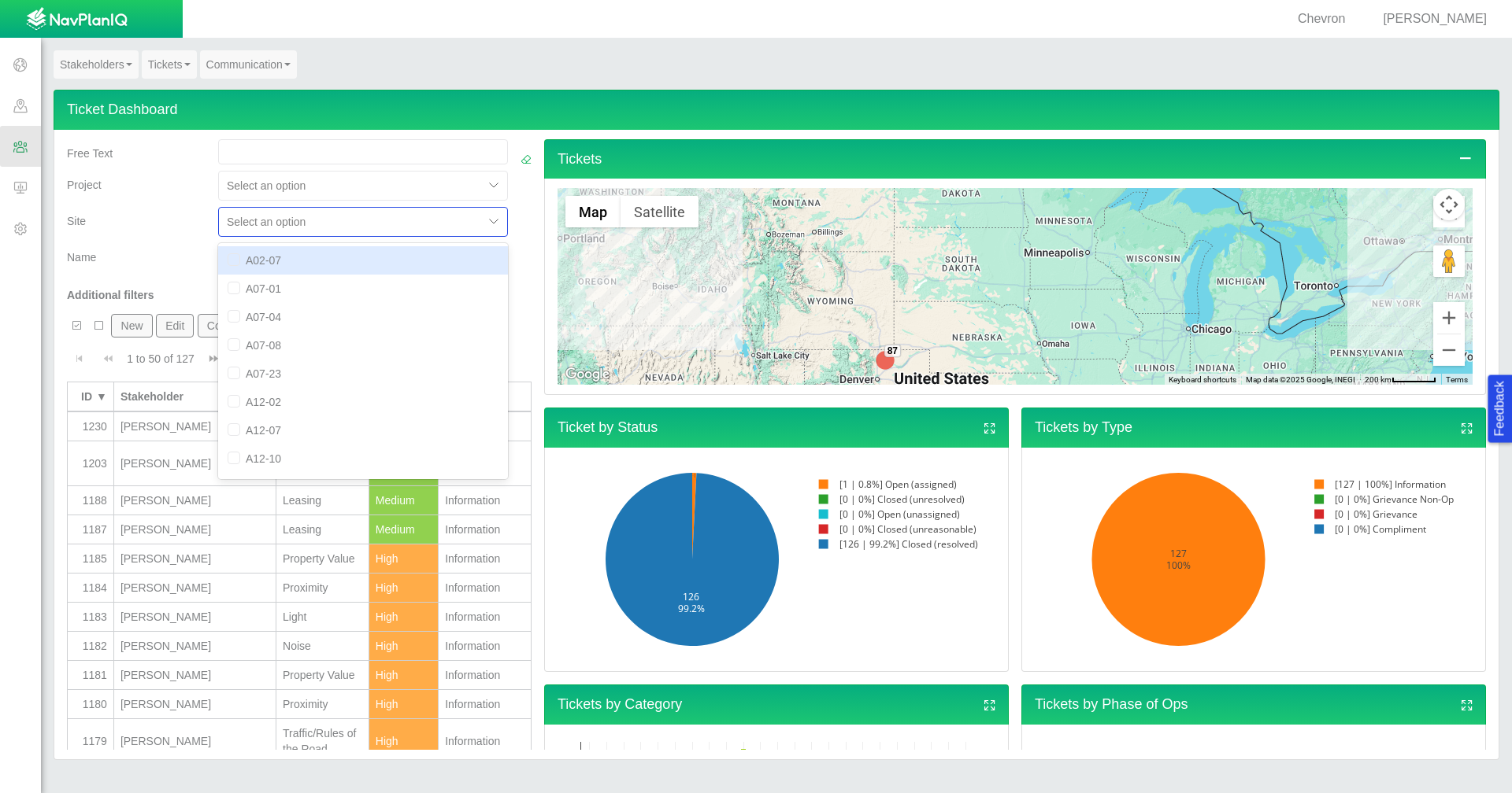
click at [378, 229] on div at bounding box center [350, 222] width 249 height 19
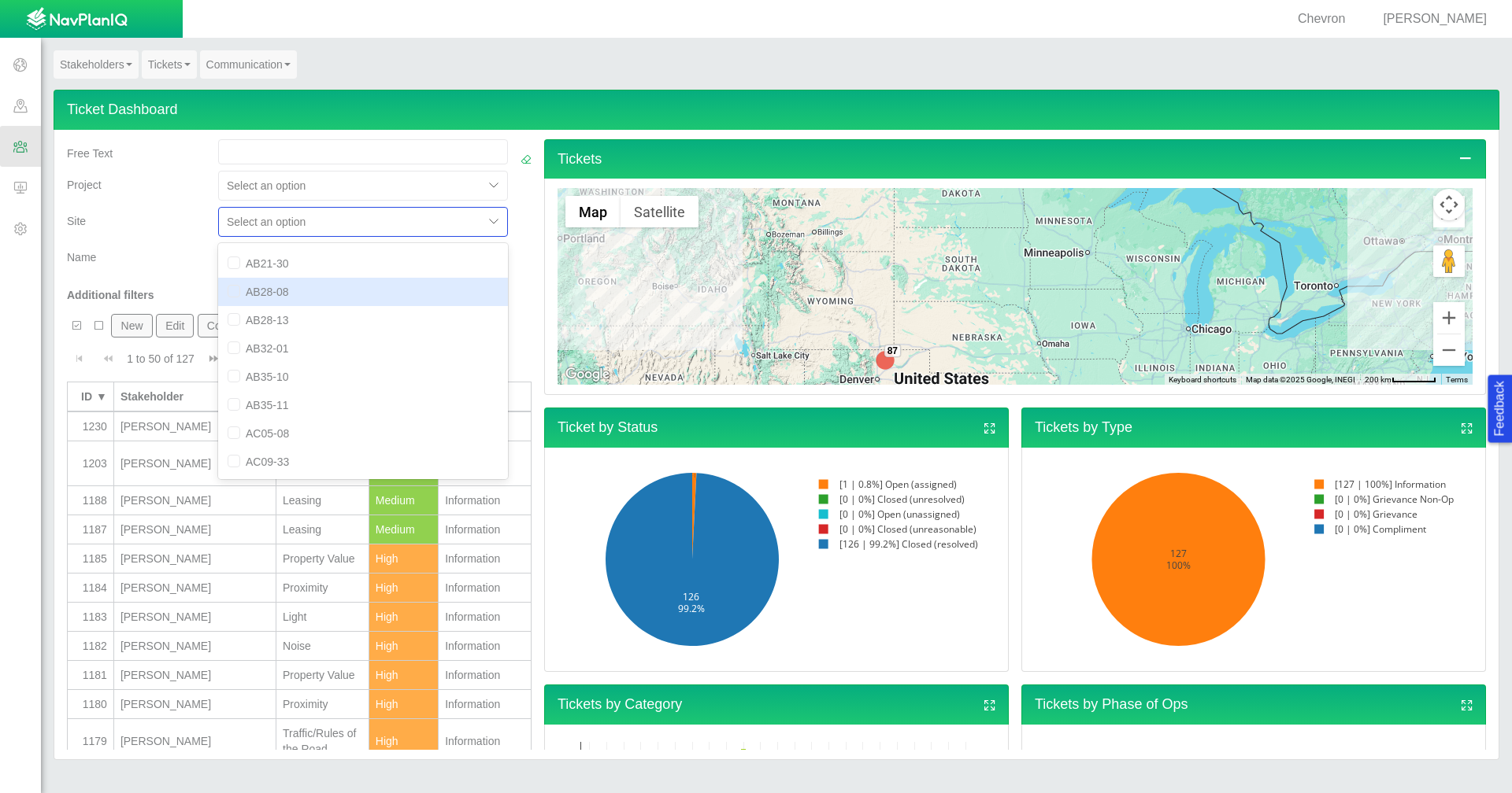
click at [347, 296] on div "AB28-08" at bounding box center [363, 292] width 289 height 29
checkbox input "true"
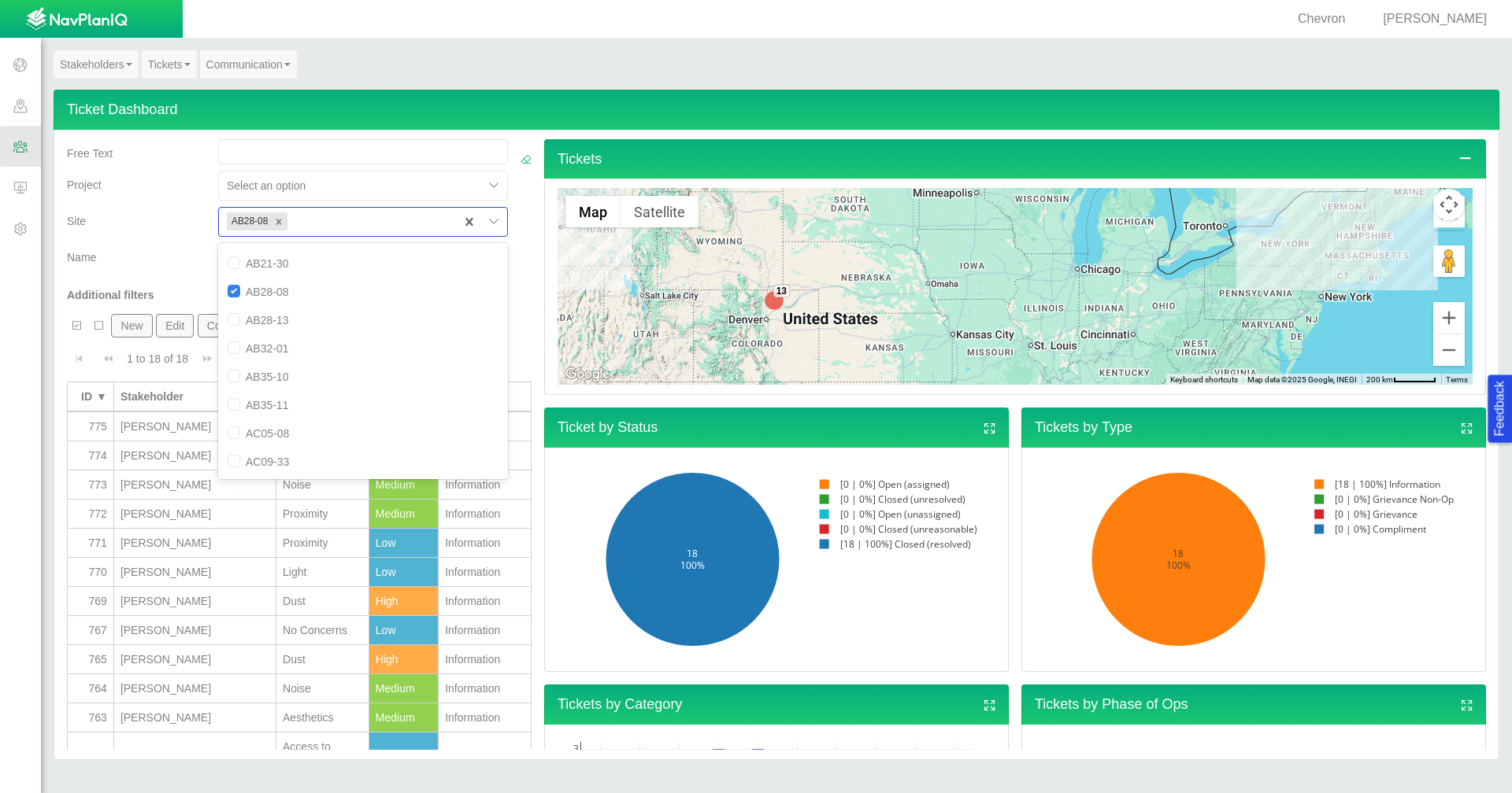
click at [147, 255] on div "Name" at bounding box center [136, 254] width 139 height 22
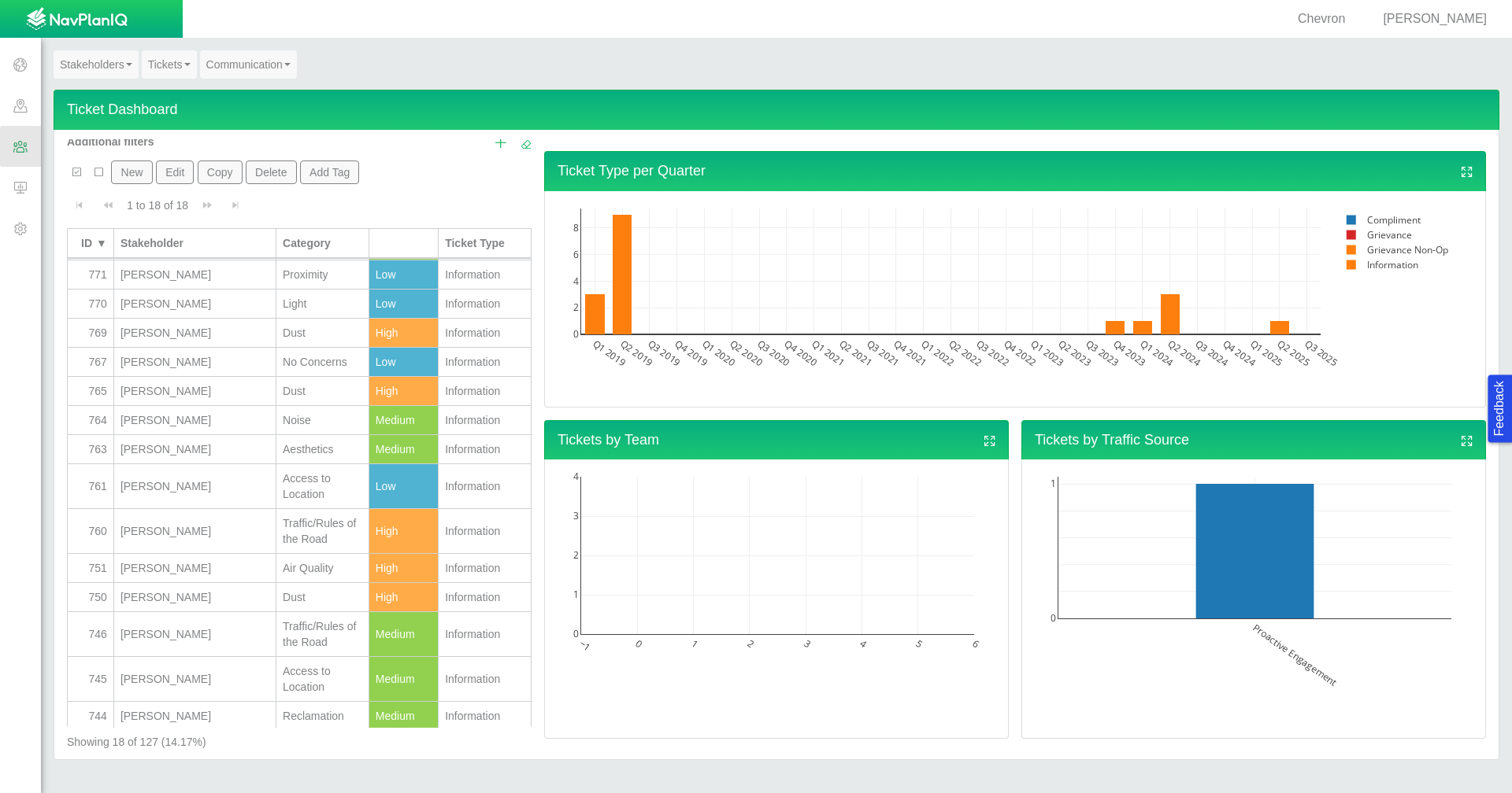
scroll to position [118, 0]
